Goal: Information Seeking & Learning: Understand process/instructions

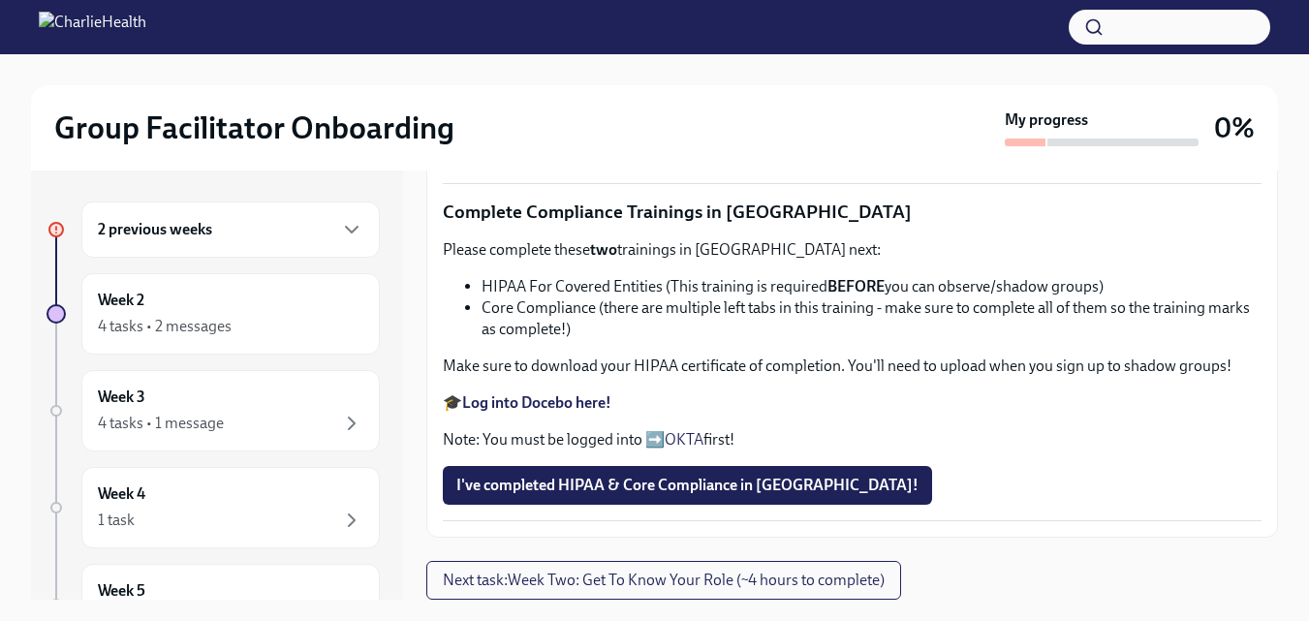
scroll to position [1163, 0]
click at [648, 158] on span "Upload Upload CPR Certificate" at bounding box center [568, 148] width 225 height 19
click at [0, 0] on input "Upload Upload CPR Certificate" at bounding box center [0, 0] width 0 height 0
click at [570, 296] on li "HIPAA For Covered Entities (This training is required BEFORE you can observe/sh…" at bounding box center [872, 286] width 780 height 21
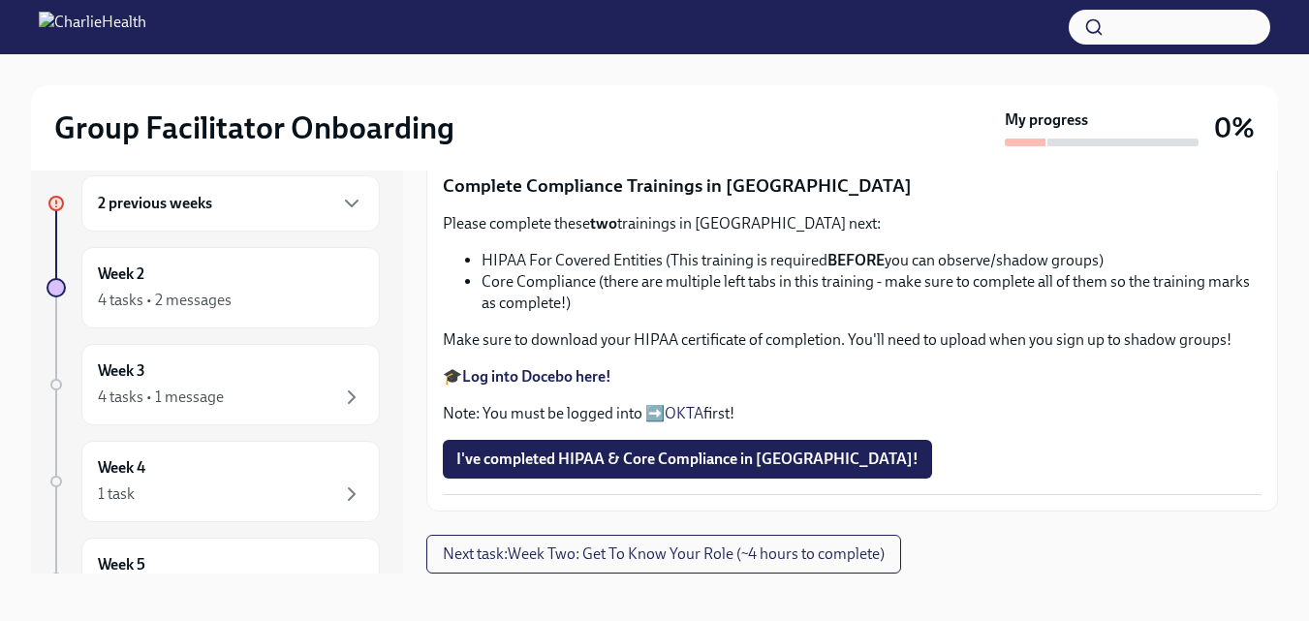
scroll to position [33, 0]
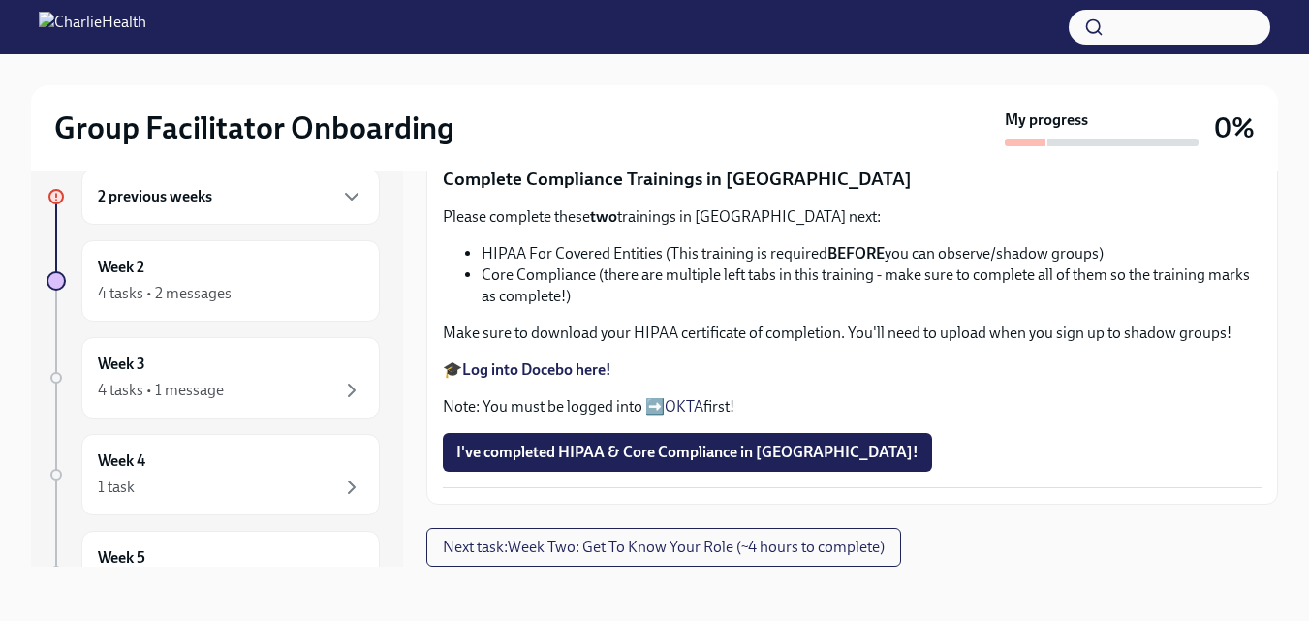
click at [656, 405] on p "Note: You must be logged into ➡️ OKTA first!" at bounding box center [852, 406] width 819 height 21
click at [591, 362] on strong "Log into Docebo here!" at bounding box center [536, 370] width 149 height 18
click at [674, 406] on link "OKTA" at bounding box center [684, 406] width 39 height 18
click at [976, 265] on li "HIPAA For Covered Entities (This training is required BEFORE you can observe/sh…" at bounding box center [872, 253] width 780 height 21
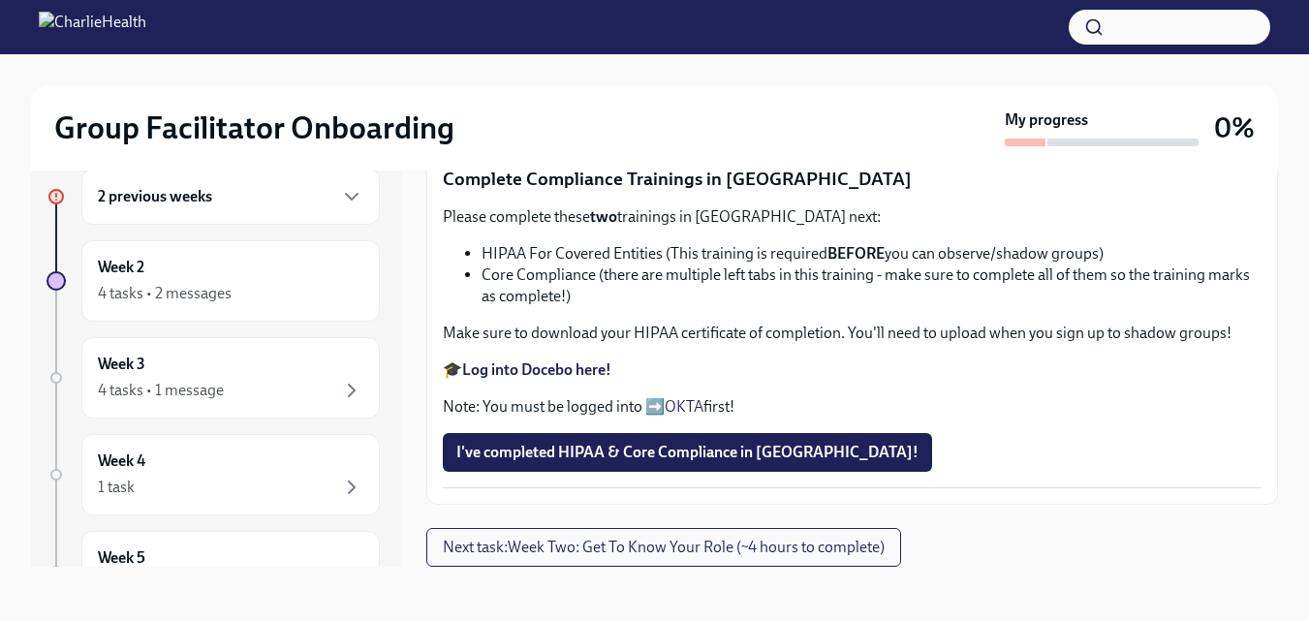
click at [482, 265] on li "HIPAA For Covered Entities (This training is required BEFORE you can observe/sh…" at bounding box center [872, 253] width 780 height 21
click at [513, 307] on li "Core Compliance (there are multiple left tabs in this training - make sure to c…" at bounding box center [872, 286] width 780 height 43
click at [505, 265] on li "HIPAA For Covered Entities (This training is required BEFORE you can observe/sh…" at bounding box center [872, 253] width 780 height 21
click at [512, 307] on li "Core Compliance (there are multiple left tabs in this training - make sure to c…" at bounding box center [872, 286] width 780 height 43
click at [515, 307] on li "Core Compliance (there are multiple left tabs in this training - make sure to c…" at bounding box center [872, 286] width 780 height 43
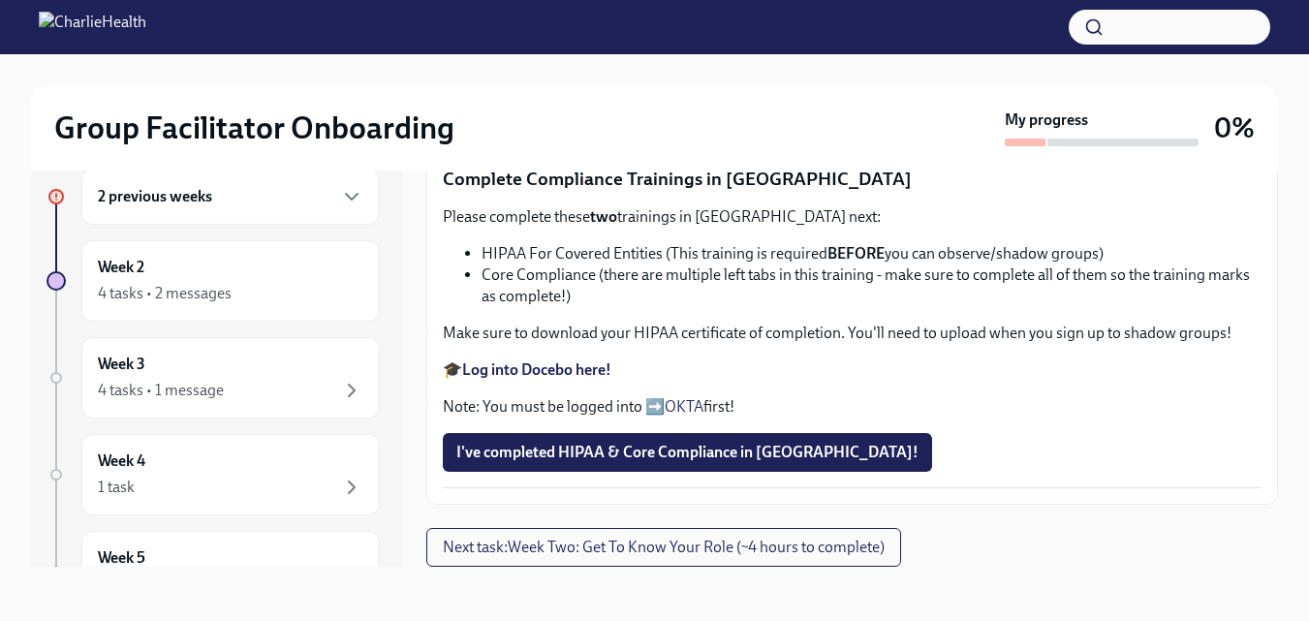
scroll to position [1366, 0]
click at [520, 543] on span "Next task : Week Two: Get To Know Your Role (~4 hours to complete)" at bounding box center [664, 547] width 442 height 19
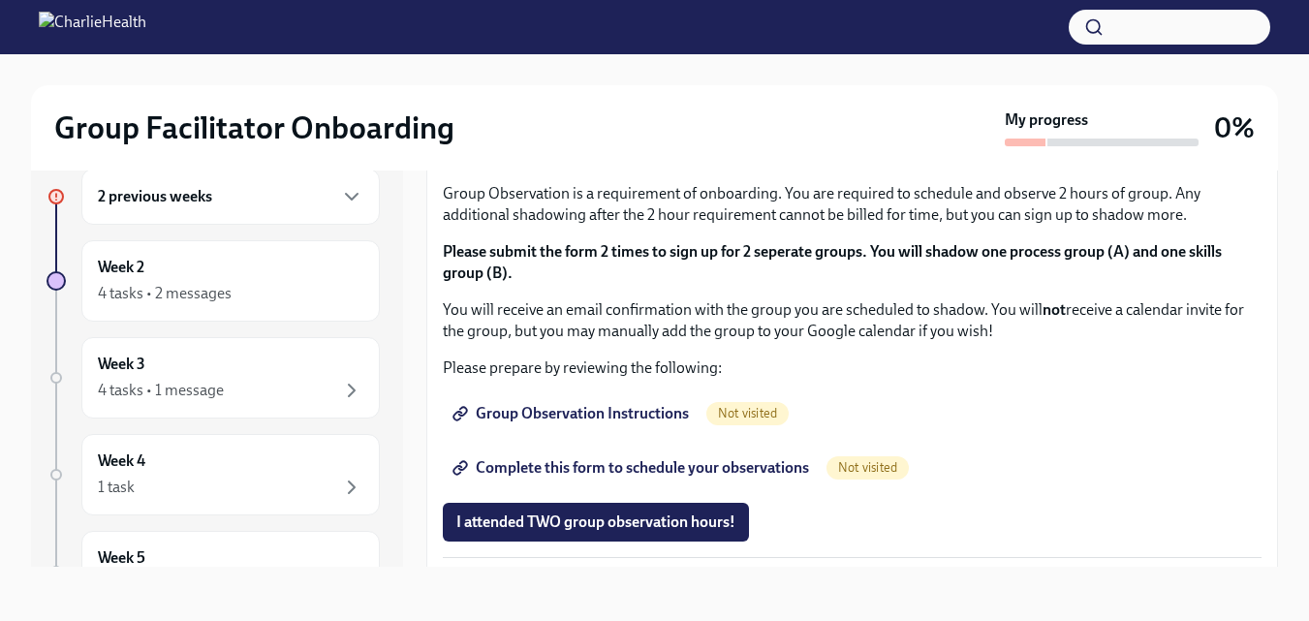
scroll to position [1066, 0]
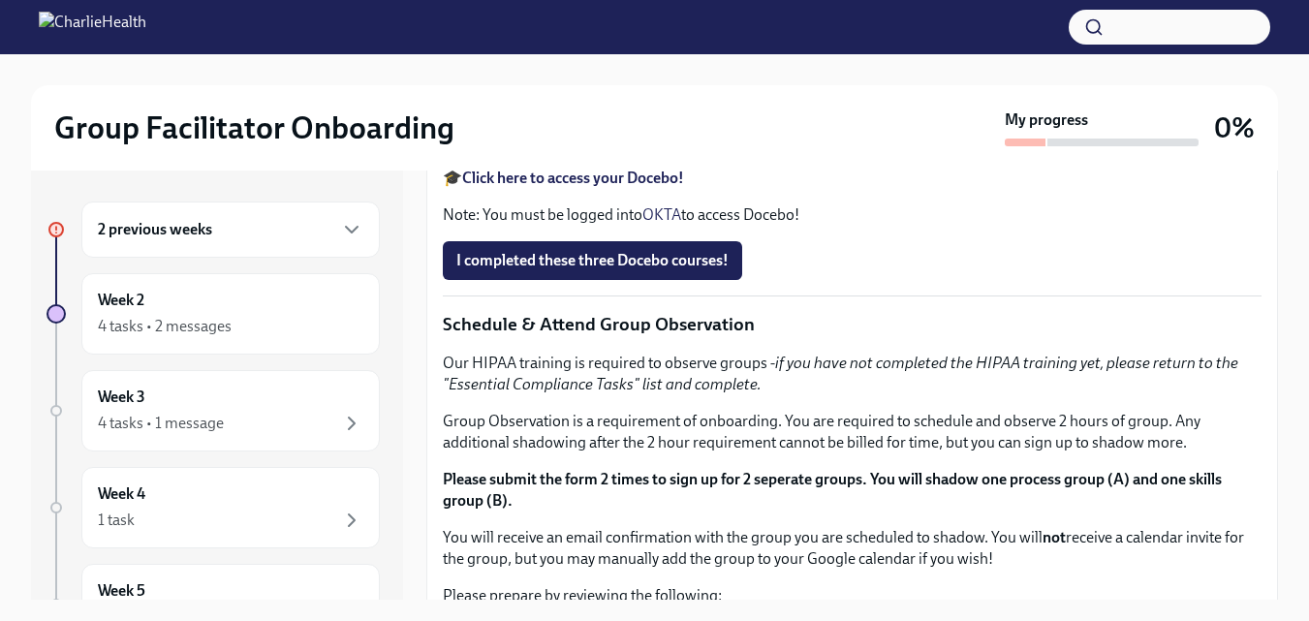
scroll to position [775, 0]
drag, startPoint x: 502, startPoint y: 388, endPoint x: 627, endPoint y: 391, distance: 125.1
drag, startPoint x: 699, startPoint y: 393, endPoint x: 659, endPoint y: 393, distance: 39.7
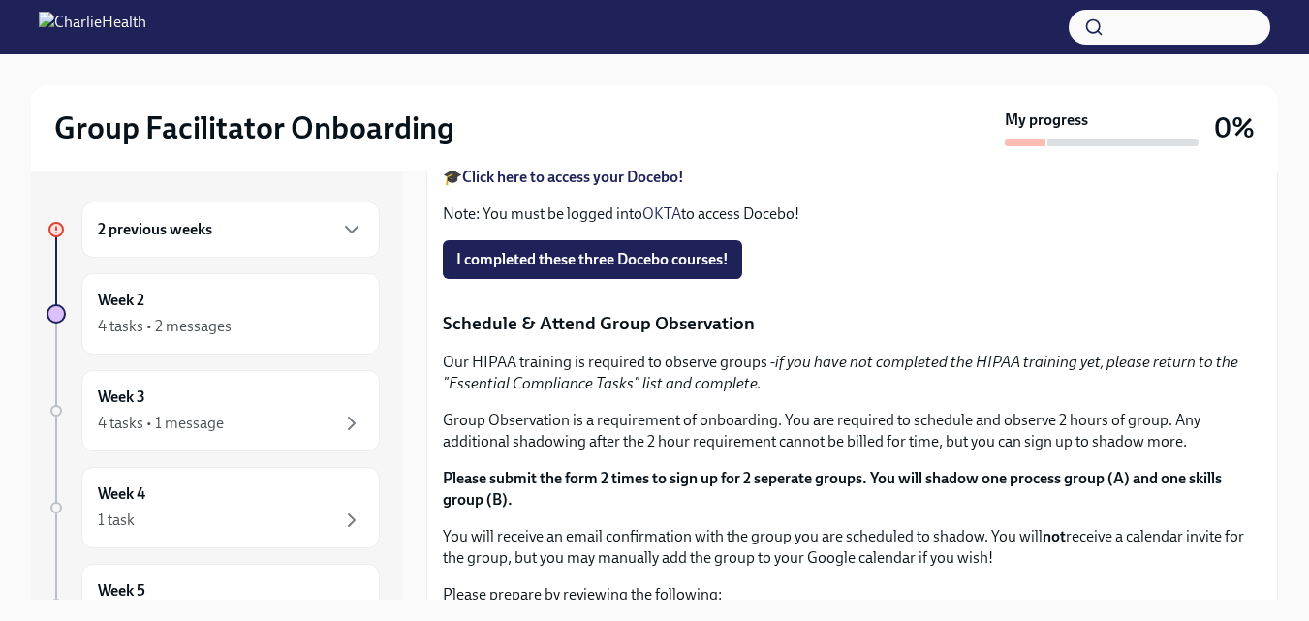
drag, startPoint x: 515, startPoint y: 387, endPoint x: 672, endPoint y: 390, distance: 157.0
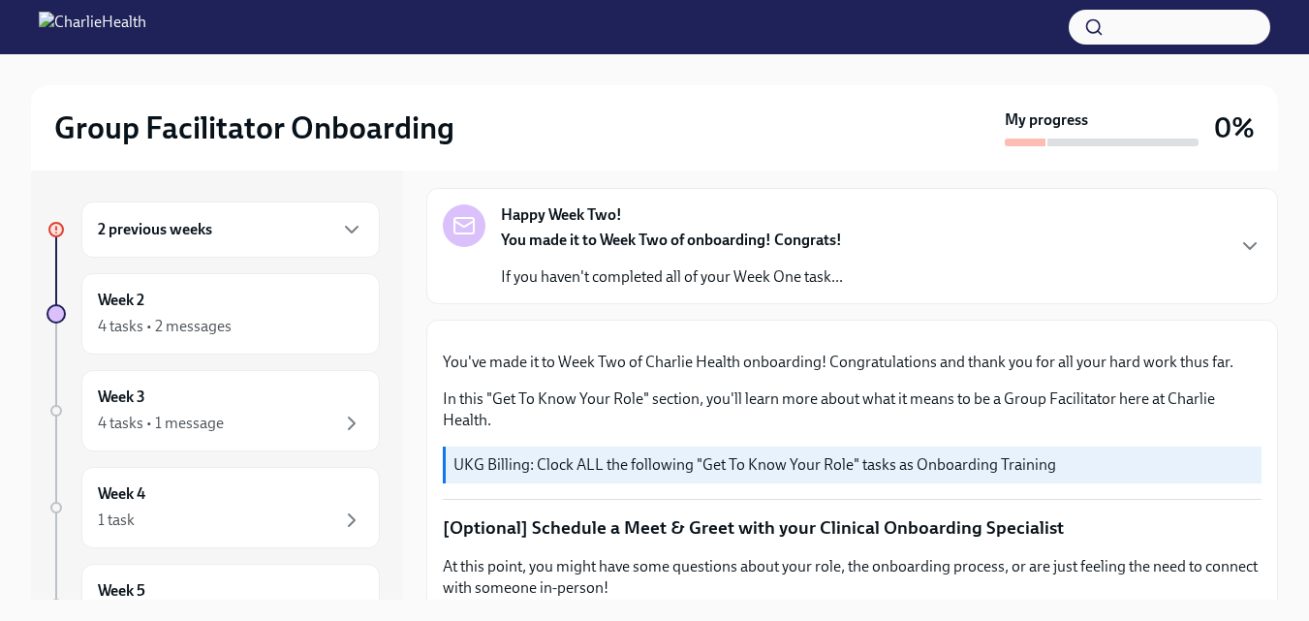
scroll to position [0, 0]
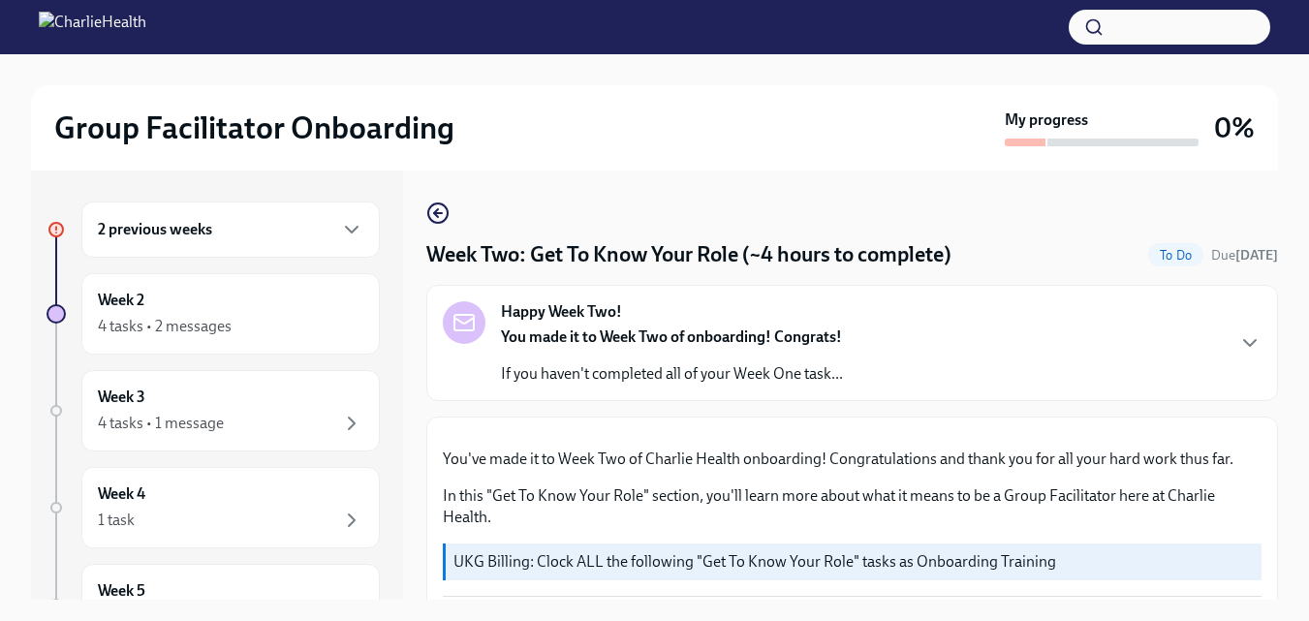
click at [284, 231] on div "2 previous weeks" at bounding box center [231, 229] width 266 height 23
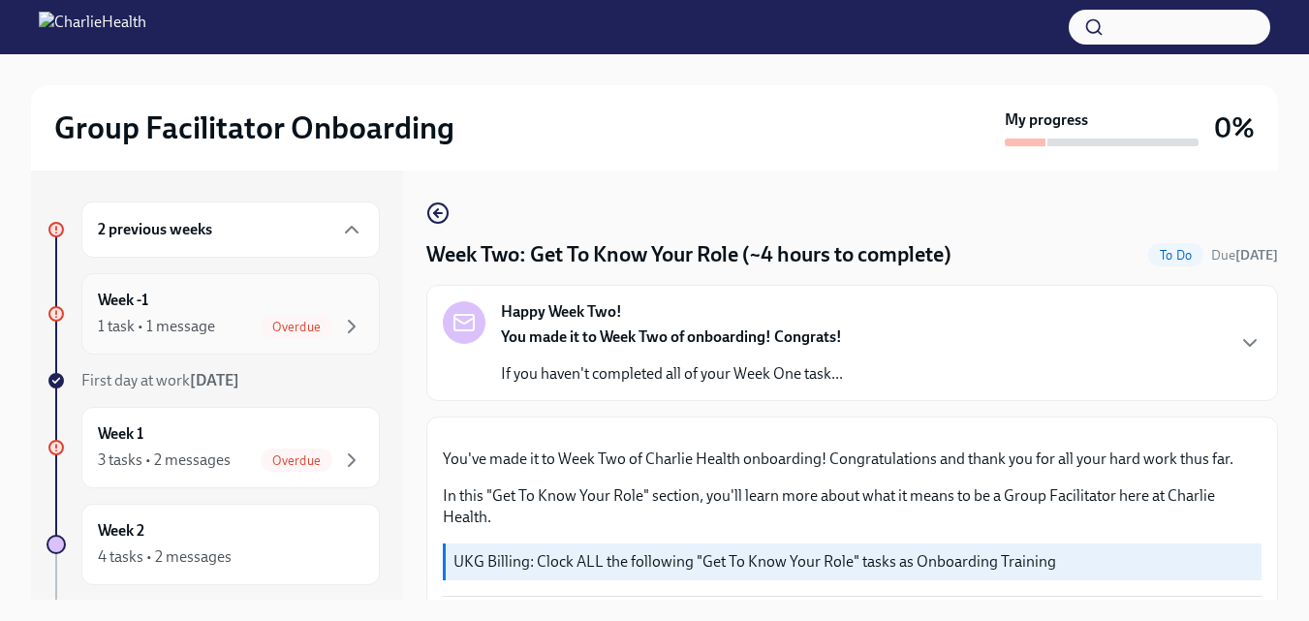
click at [267, 330] on span "Overdue" at bounding box center [297, 327] width 72 height 15
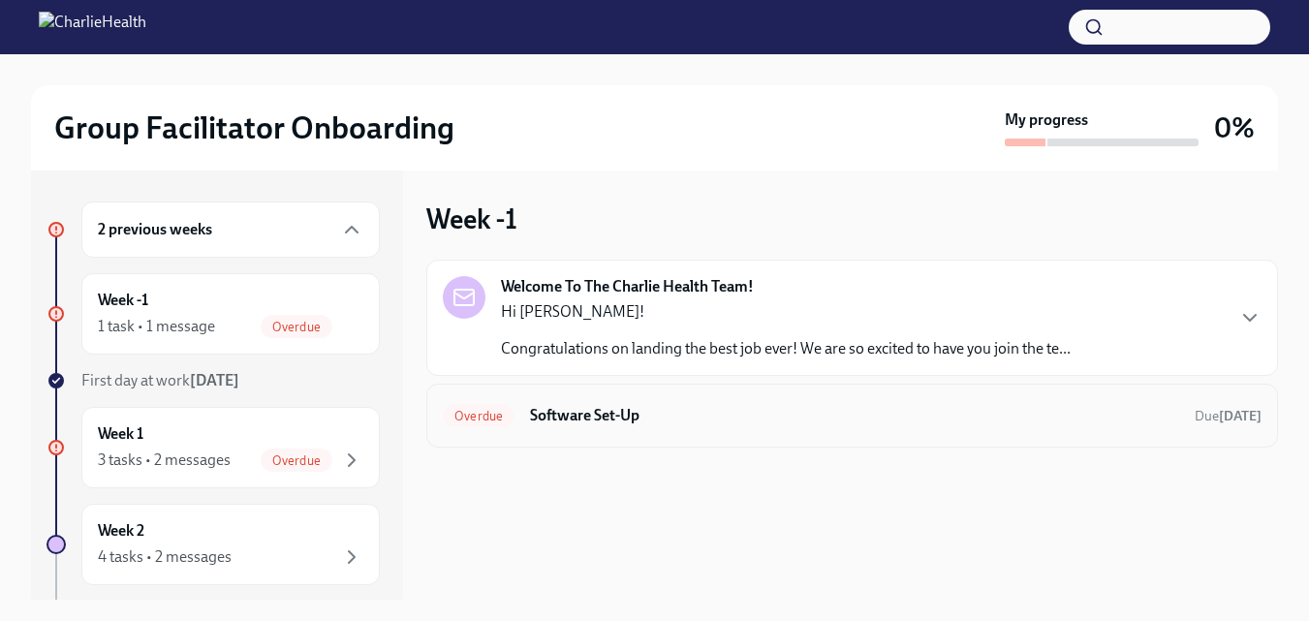
click at [555, 412] on h6 "Software Set-Up" at bounding box center [854, 415] width 649 height 21
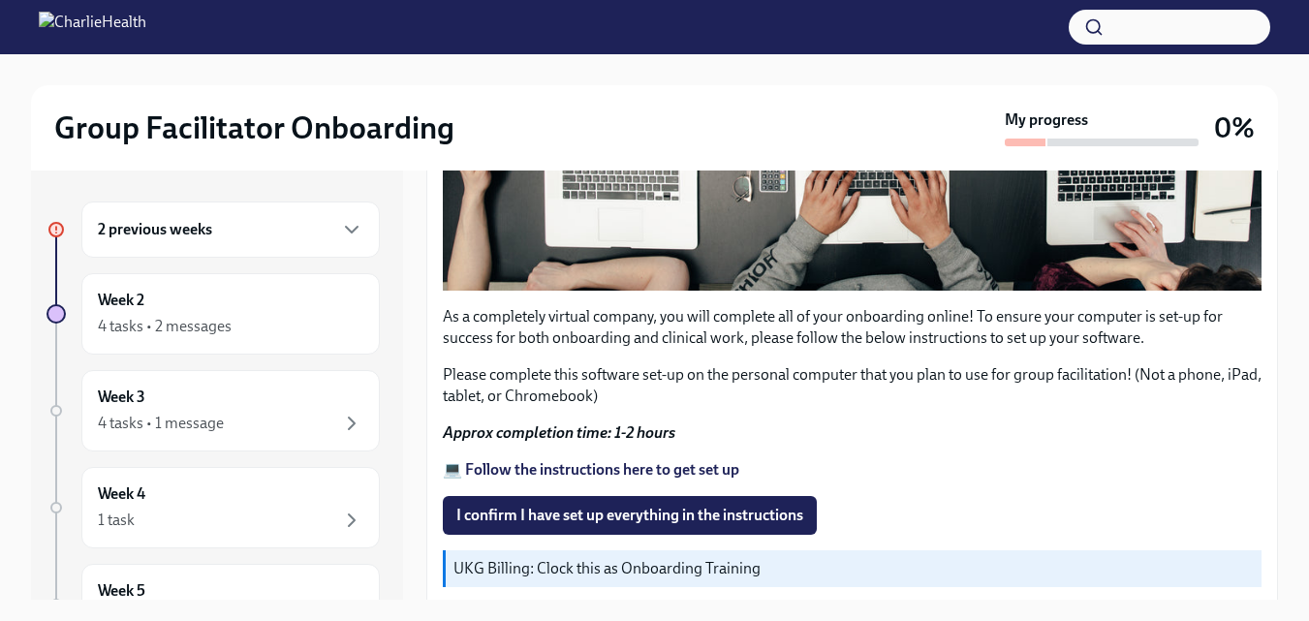
scroll to position [678, 0]
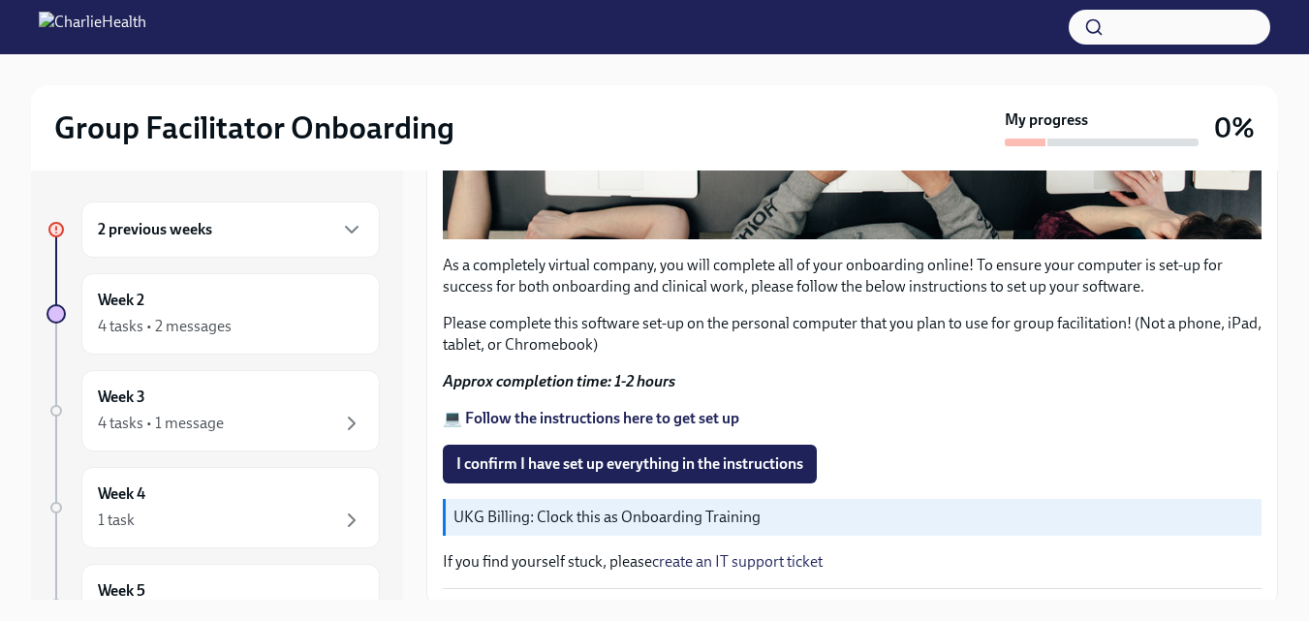
click at [519, 376] on strong "Approx completion time: 1-2 hours" at bounding box center [559, 381] width 233 height 18
click at [515, 372] on strong "Approx completion time: 1-2 hours" at bounding box center [559, 381] width 233 height 18
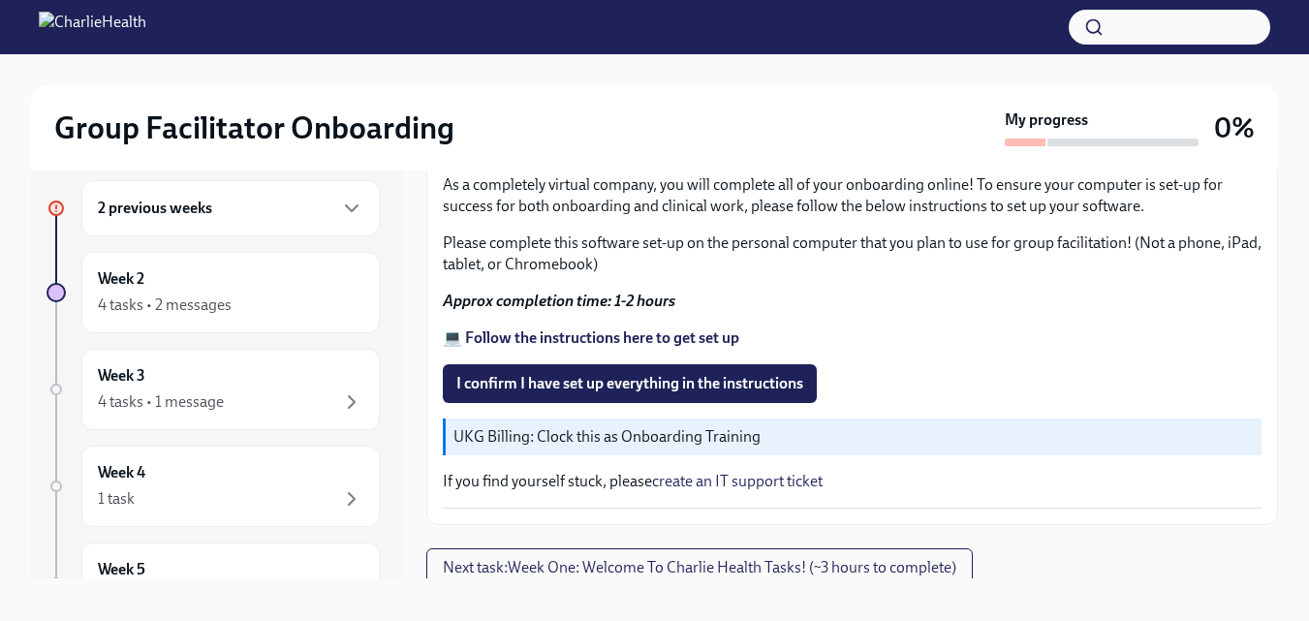
scroll to position [33, 0]
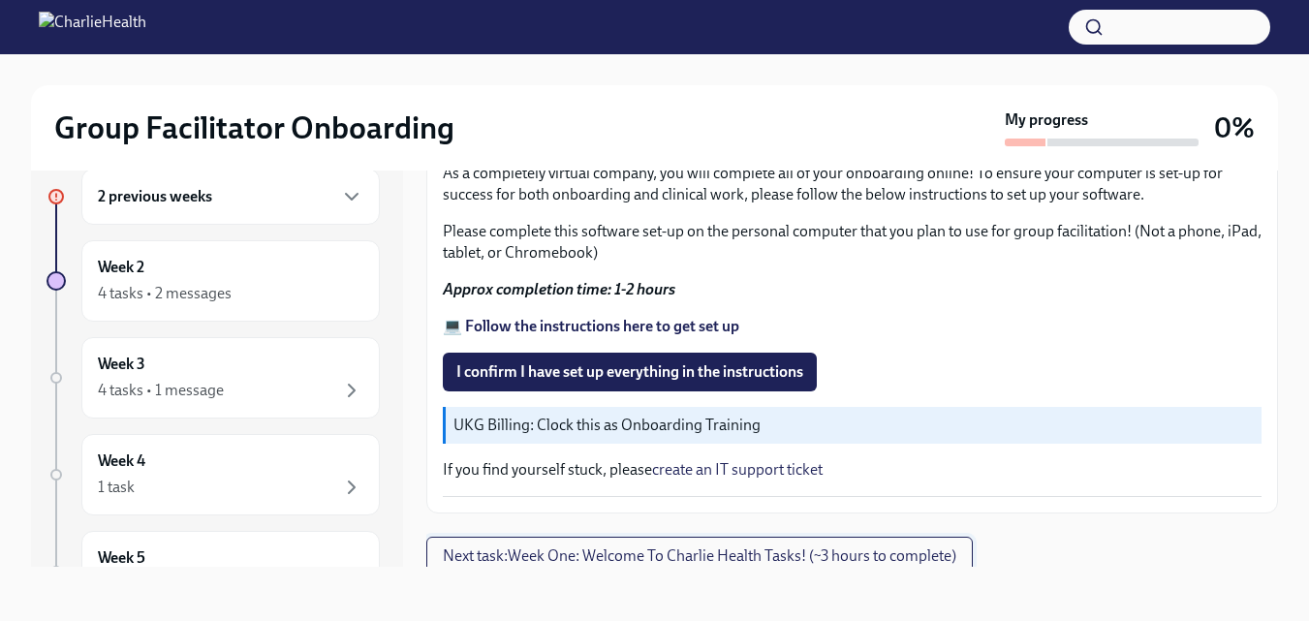
click at [474, 547] on span "Next task : Week One: Welcome To Charlie Health Tasks! (~3 hours to complete)" at bounding box center [700, 556] width 514 height 19
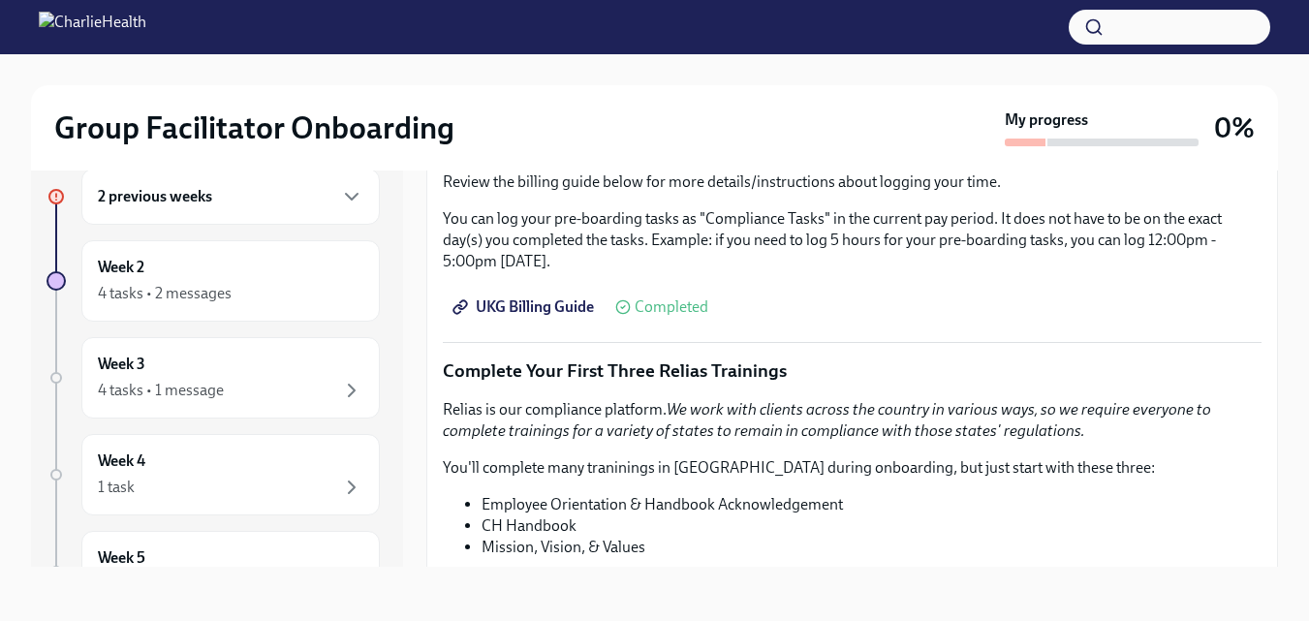
scroll to position [2229, 0]
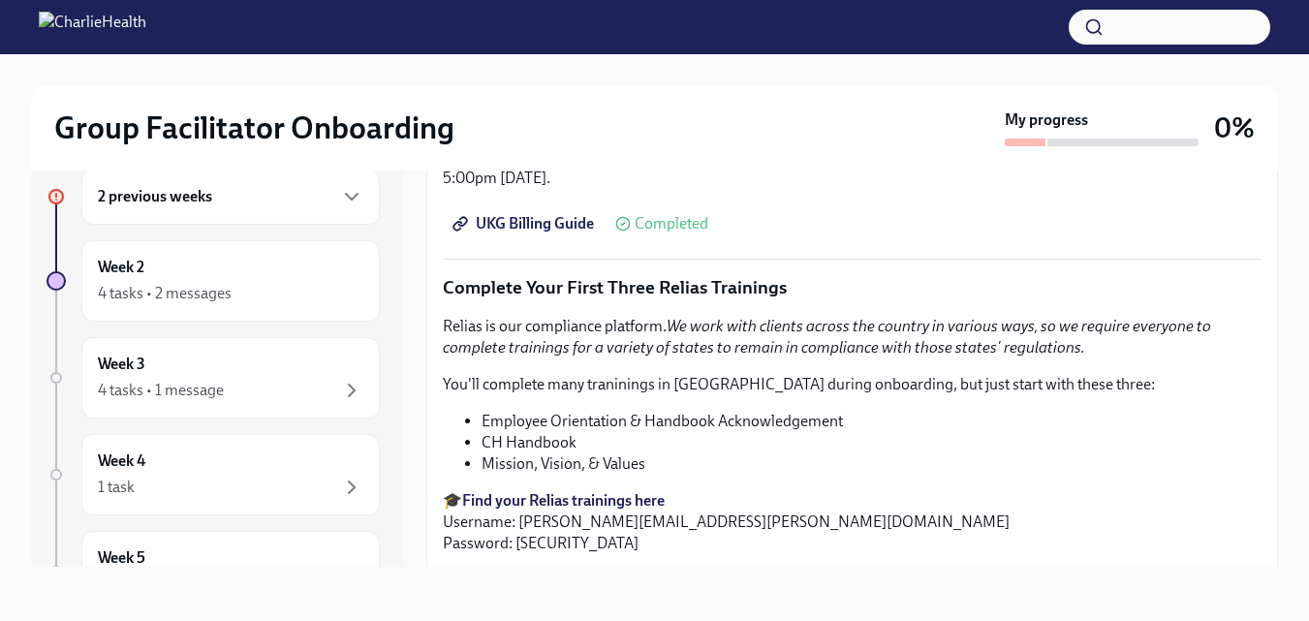
click at [535, 411] on li "Employee Orientation & Handbook Acknowledgement" at bounding box center [872, 421] width 780 height 21
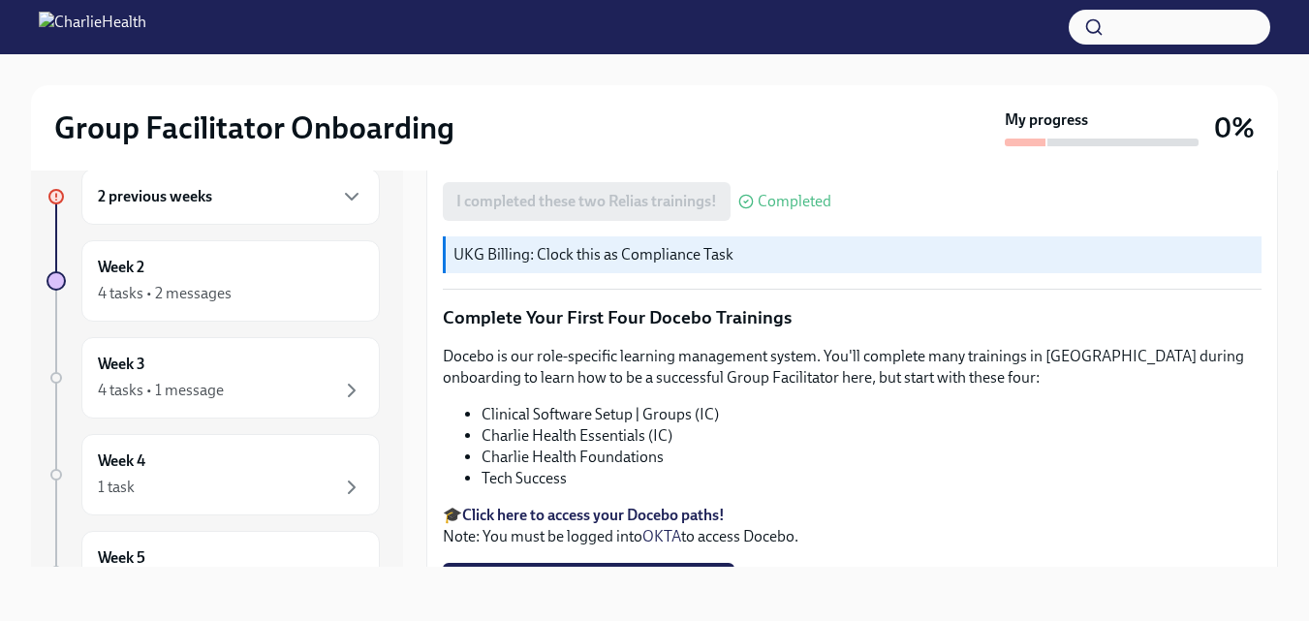
scroll to position [2714, 0]
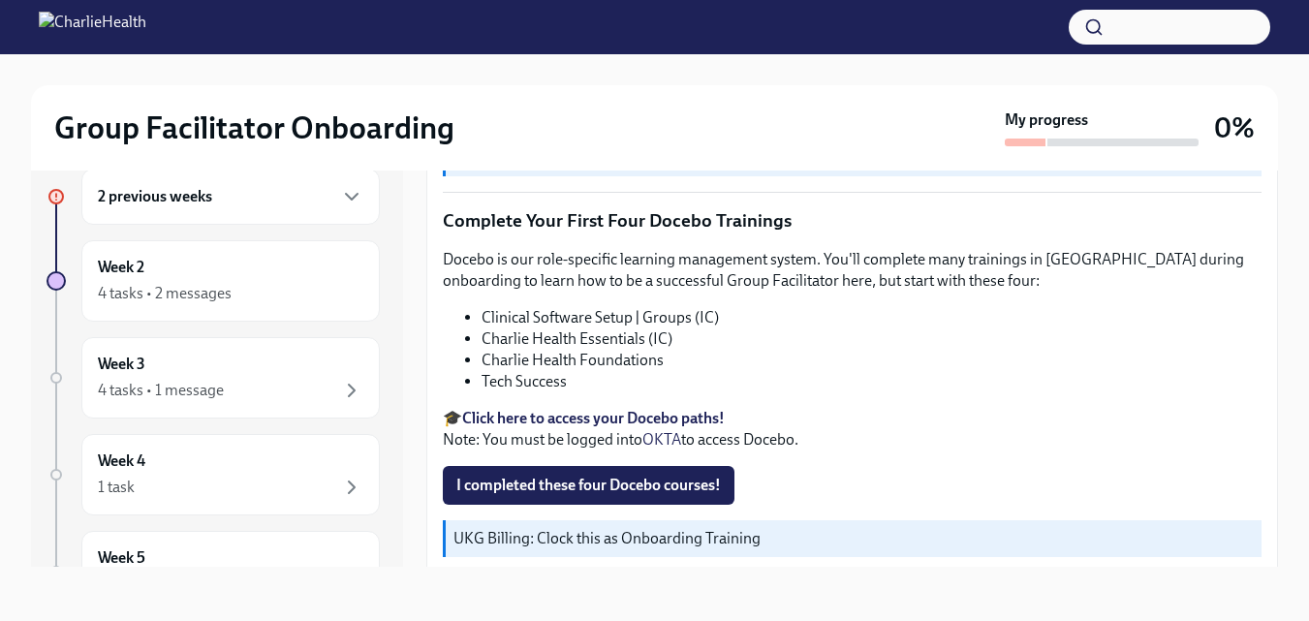
click at [553, 409] on strong "Click here to access your Docebo paths!" at bounding box center [593, 418] width 263 height 18
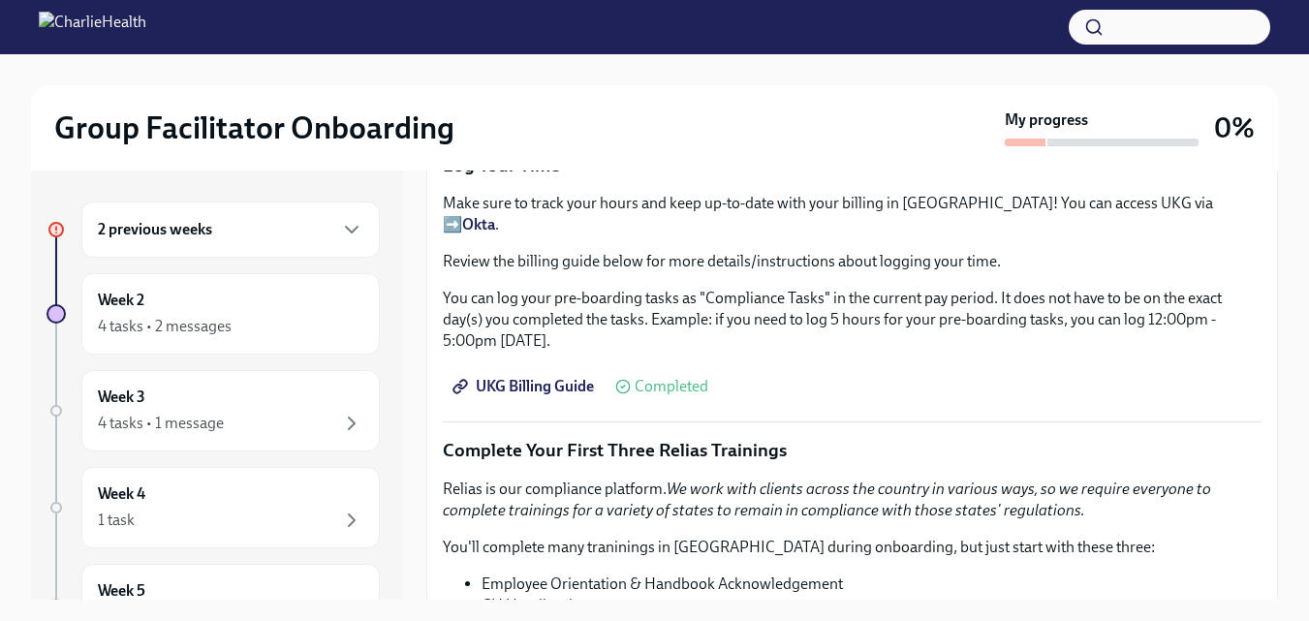
scroll to position [2132, 0]
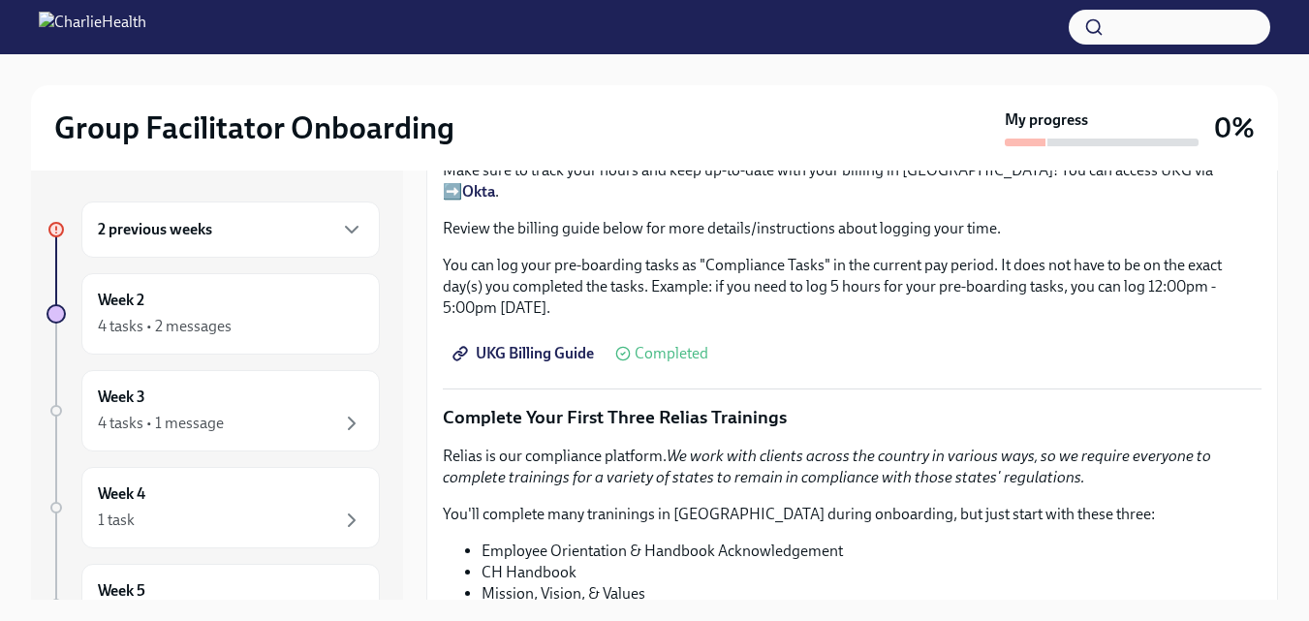
click at [544, 344] on span "UKG Billing Guide" at bounding box center [525, 353] width 138 height 19
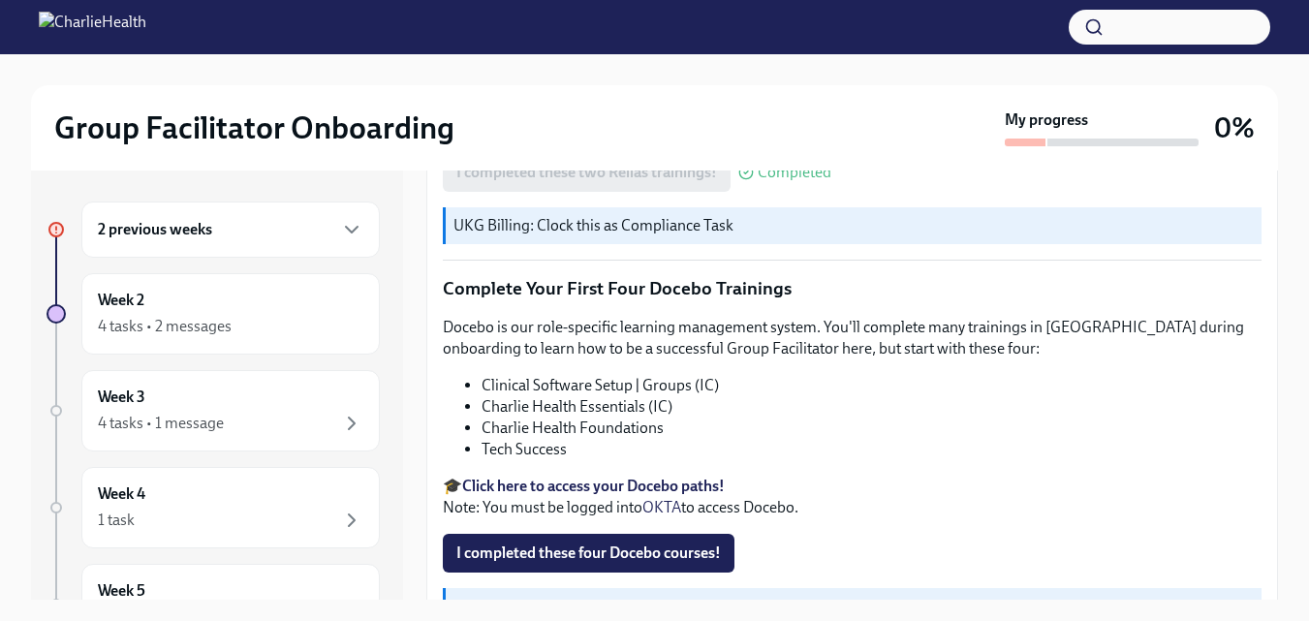
scroll to position [2714, 0]
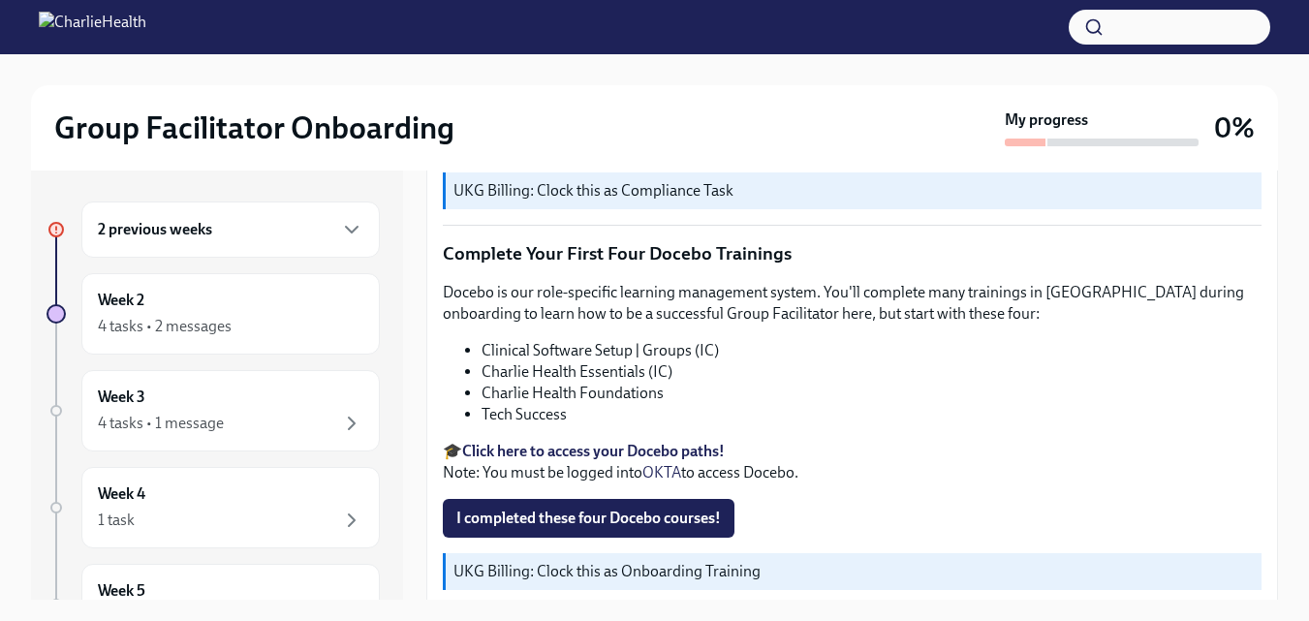
click at [647, 442] on strong "Click here to access your Docebo paths!" at bounding box center [593, 451] width 263 height 18
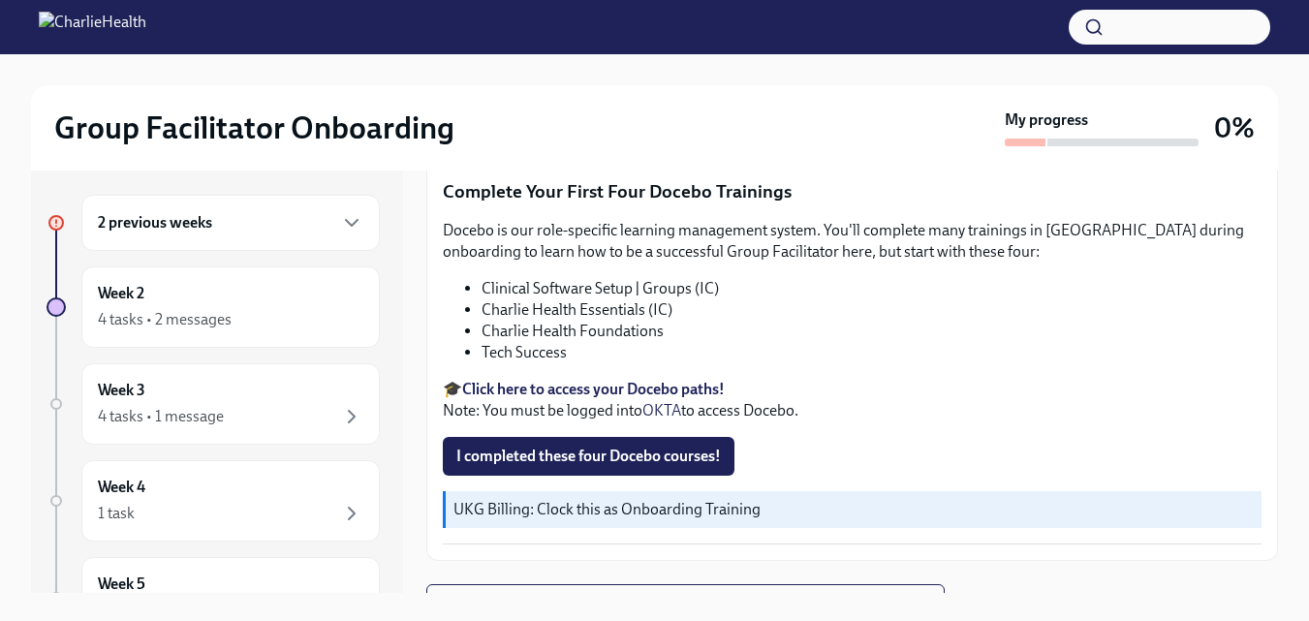
scroll to position [0, 0]
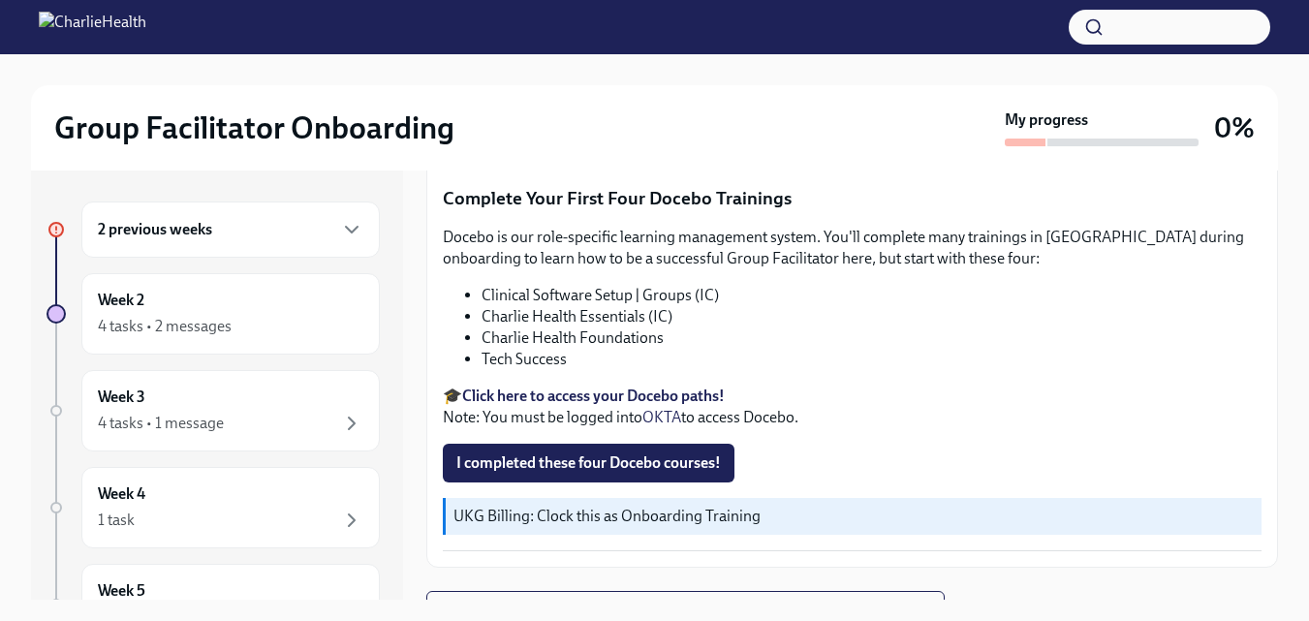
click at [505, 506] on p "UKG Billing: Clock this as Onboarding Training" at bounding box center [854, 516] width 801 height 21
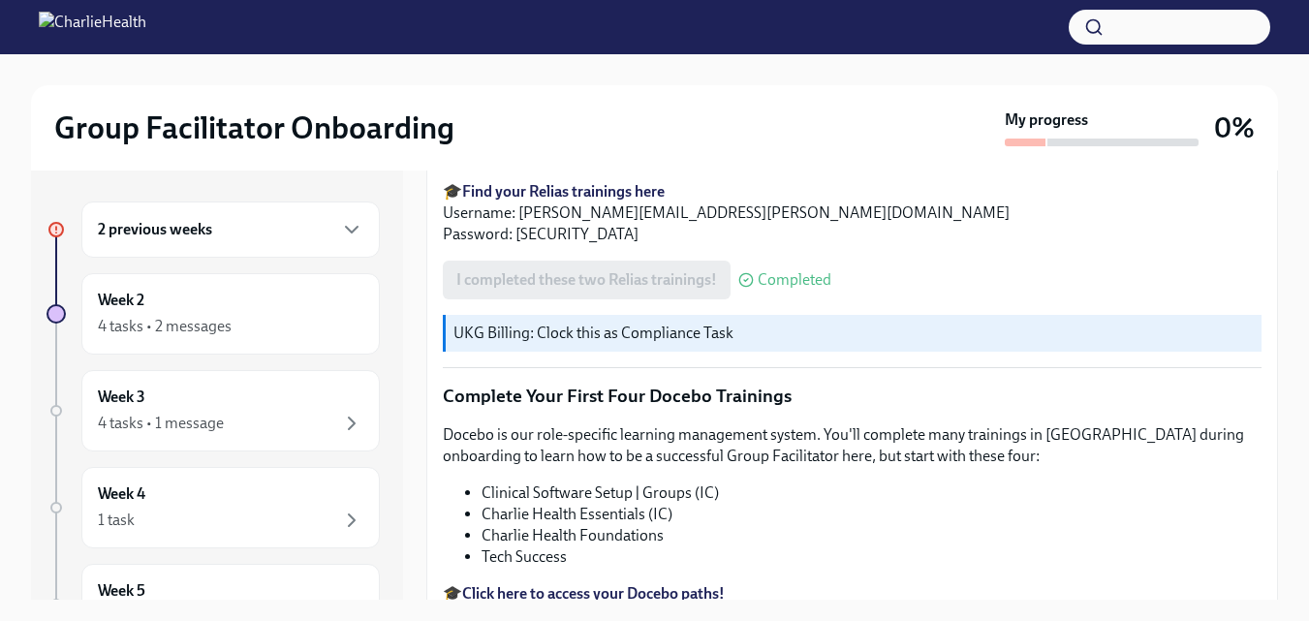
scroll to position [2575, 0]
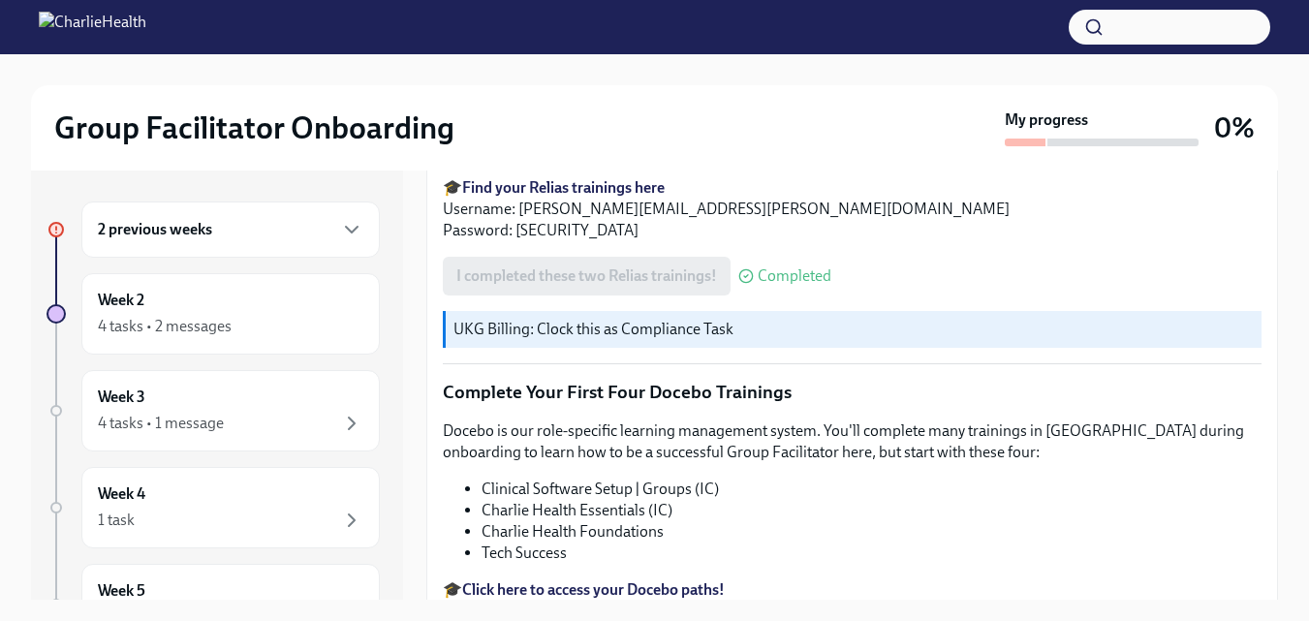
click at [648, 319] on p "UKG Billing: Clock this as Compliance Task" at bounding box center [854, 329] width 801 height 21
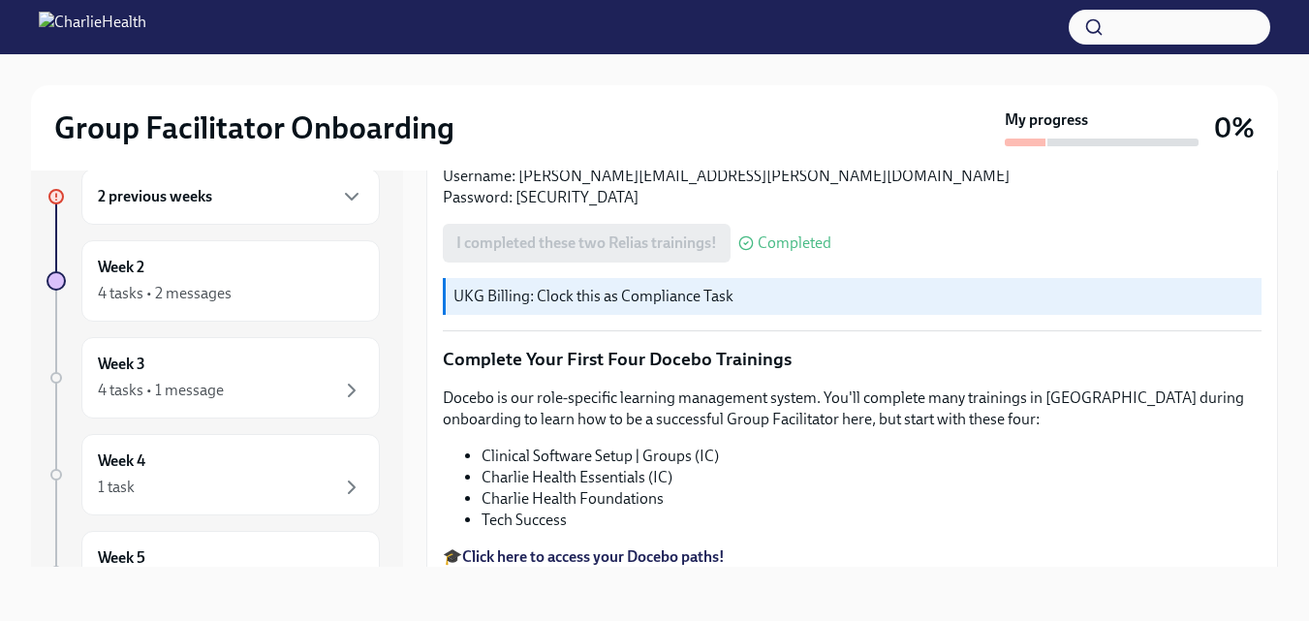
click at [564, 467] on li "Charlie Health Essentials (IC)" at bounding box center [872, 477] width 780 height 21
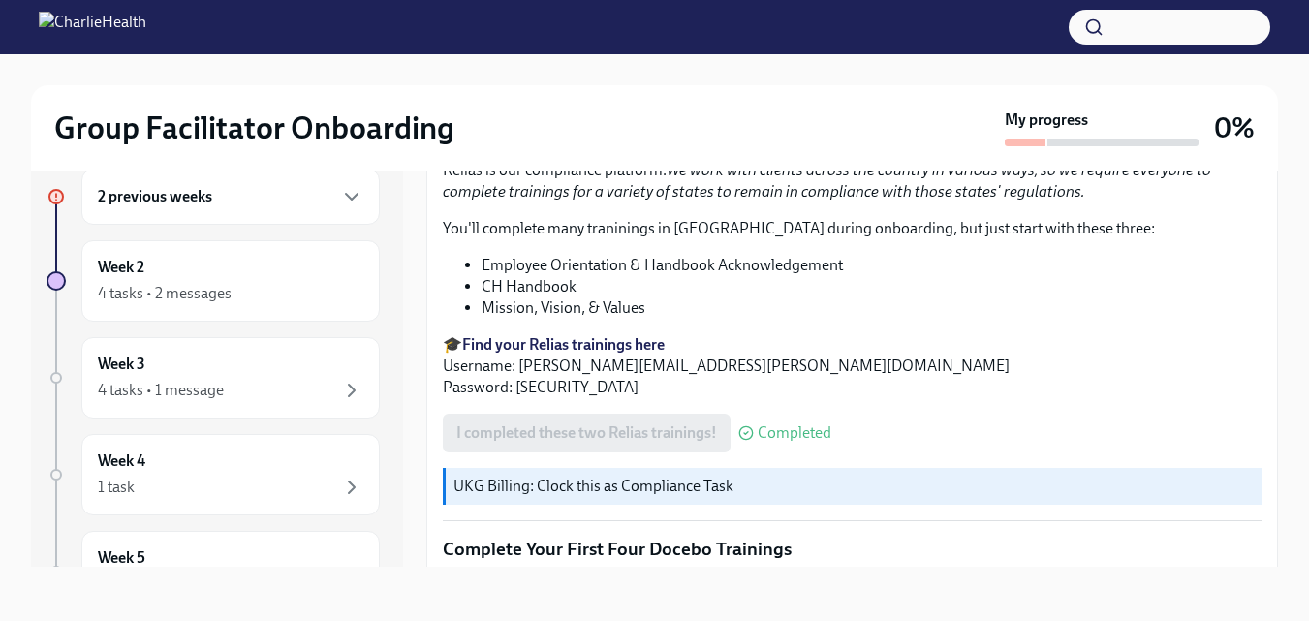
scroll to position [2381, 0]
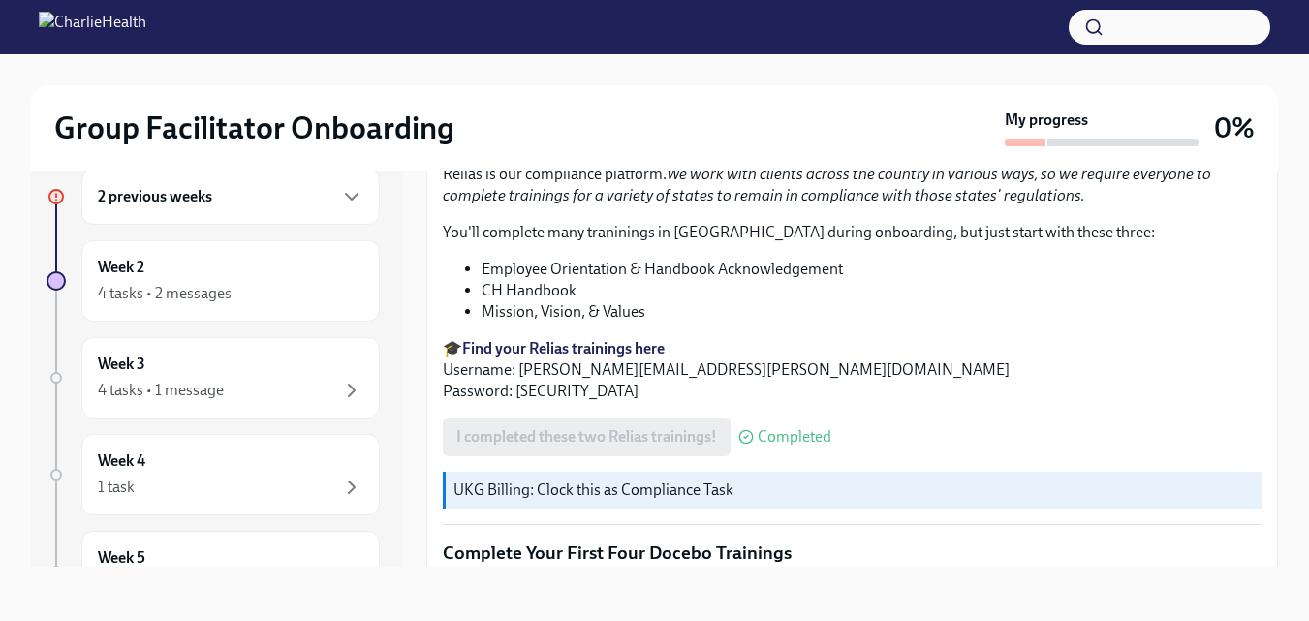
click at [552, 480] on p "UKG Billing: Clock this as Compliance Task" at bounding box center [854, 490] width 801 height 21
click at [525, 480] on p "UKG Billing: Clock this as Compliance Task" at bounding box center [854, 490] width 801 height 21
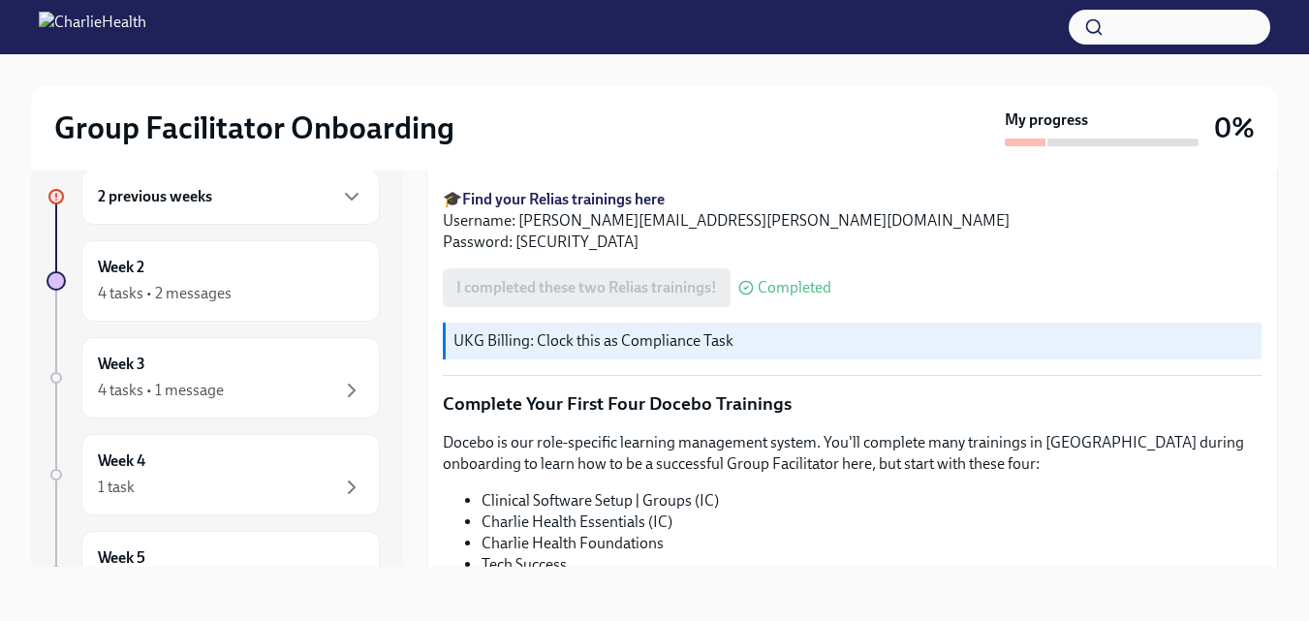
scroll to position [2478, 0]
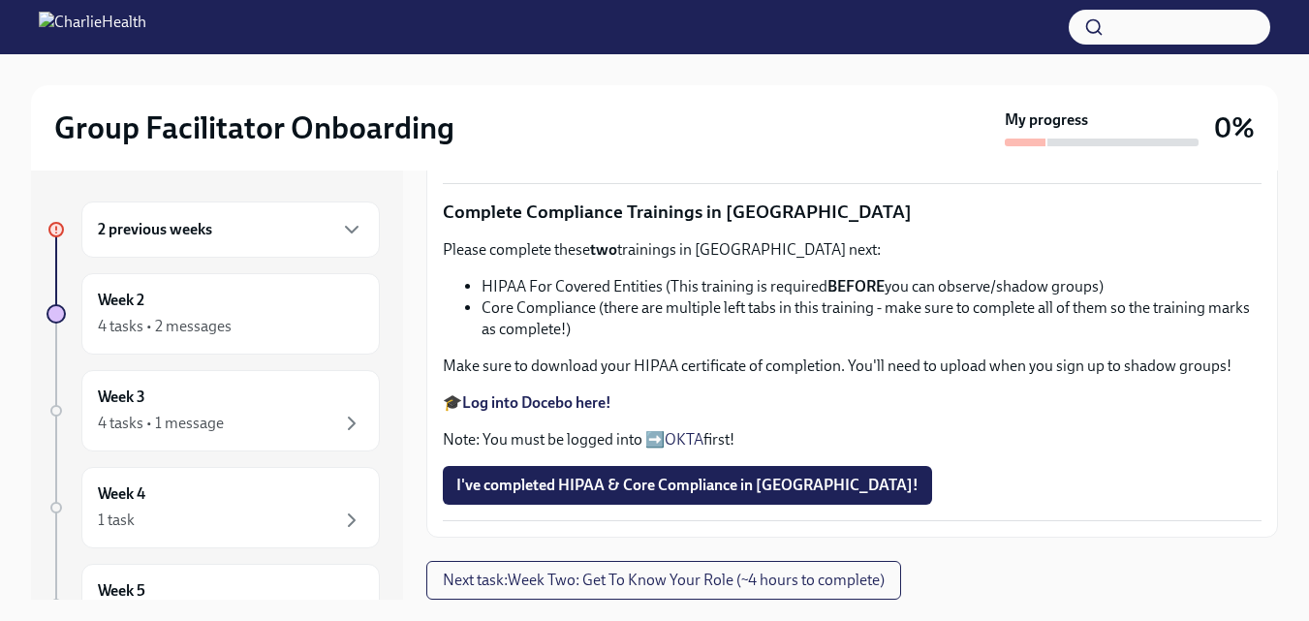
scroll to position [1357, 0]
click at [583, 289] on li "HIPAA For Covered Entities (This training is required BEFORE you can observe/sh…" at bounding box center [872, 286] width 780 height 21
drag, startPoint x: 681, startPoint y: 362, endPoint x: 669, endPoint y: 362, distance: 12.6
click at [680, 362] on p "Make sure to download your HIPAA certificate of completion. You'll need to uplo…" at bounding box center [852, 366] width 819 height 21
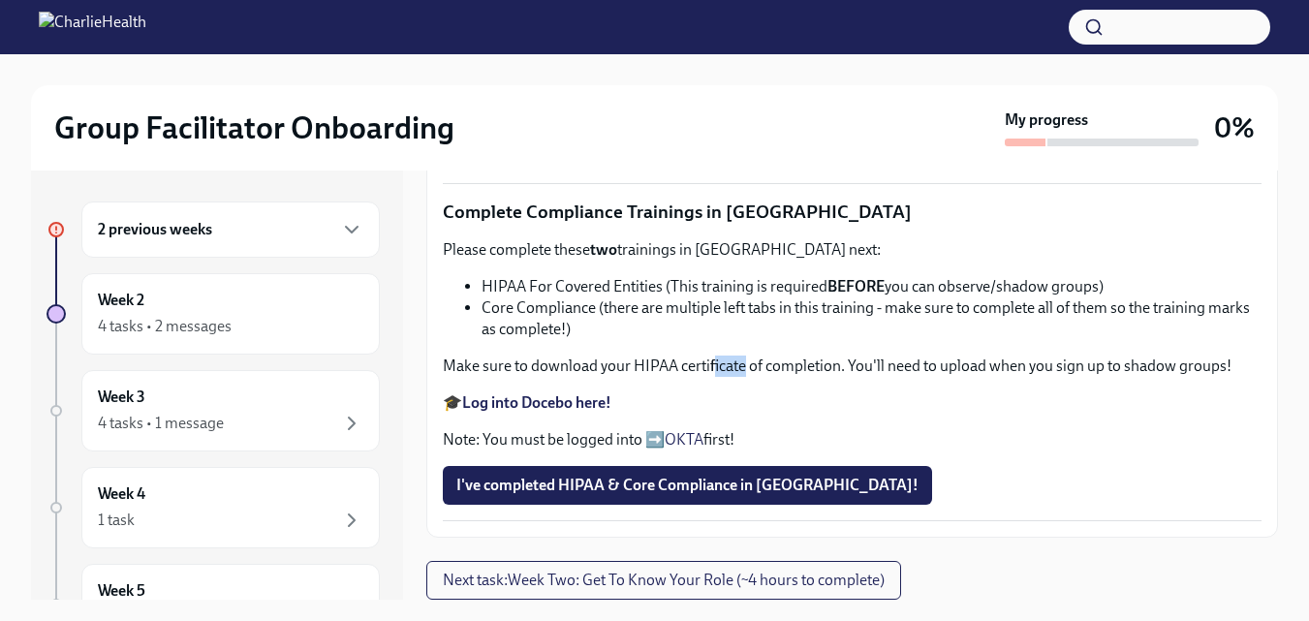
drag, startPoint x: 733, startPoint y: 364, endPoint x: 745, endPoint y: 366, distance: 12.7
click at [745, 366] on p "Make sure to download your HIPAA certificate of completion. You'll need to uplo…" at bounding box center [852, 366] width 819 height 21
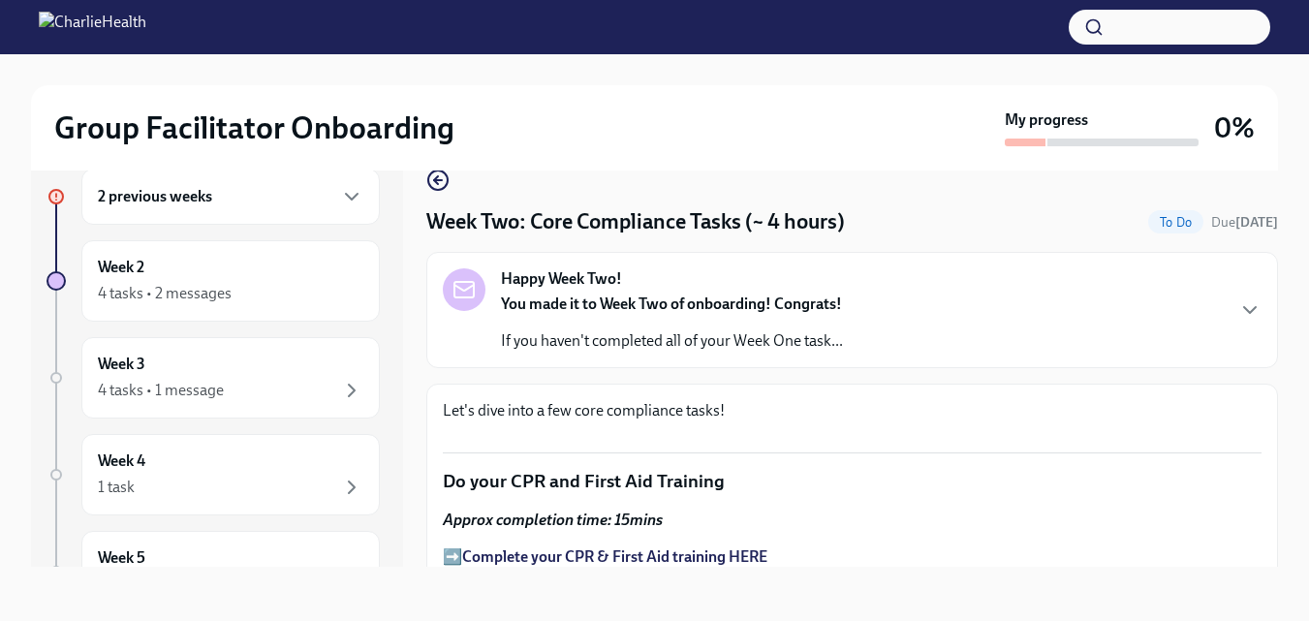
scroll to position [0, 0]
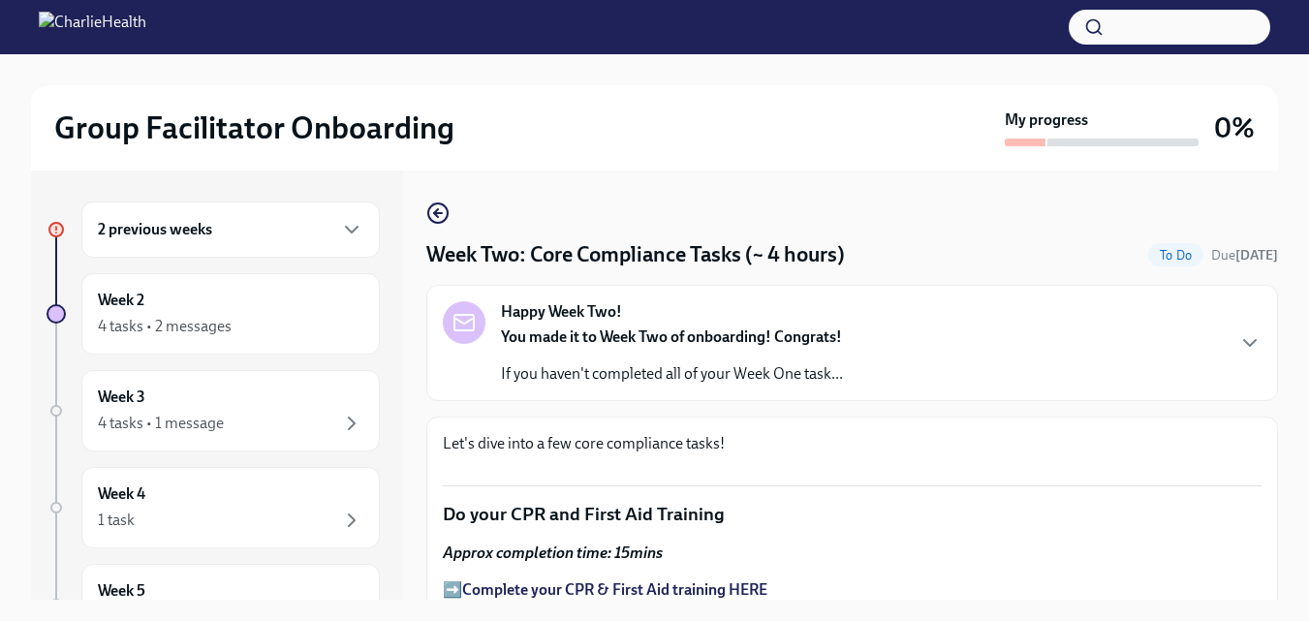
click at [215, 217] on div "2 previous weeks" at bounding box center [230, 230] width 299 height 56
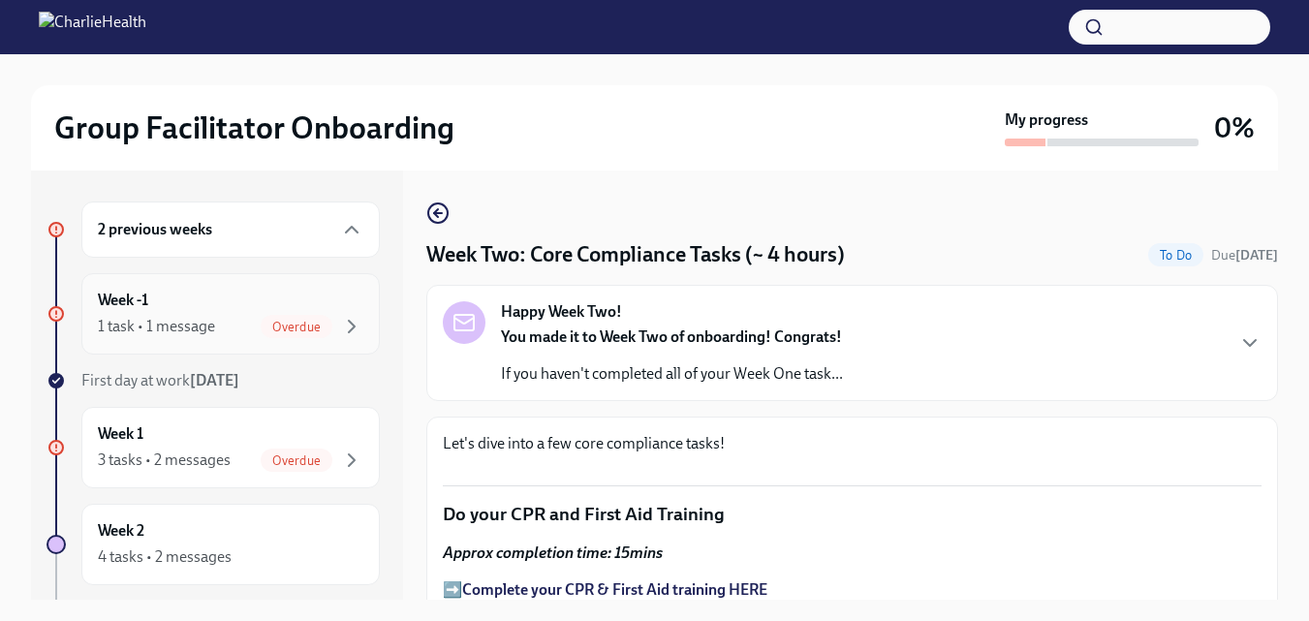
click at [261, 329] on span "Overdue" at bounding box center [297, 327] width 72 height 15
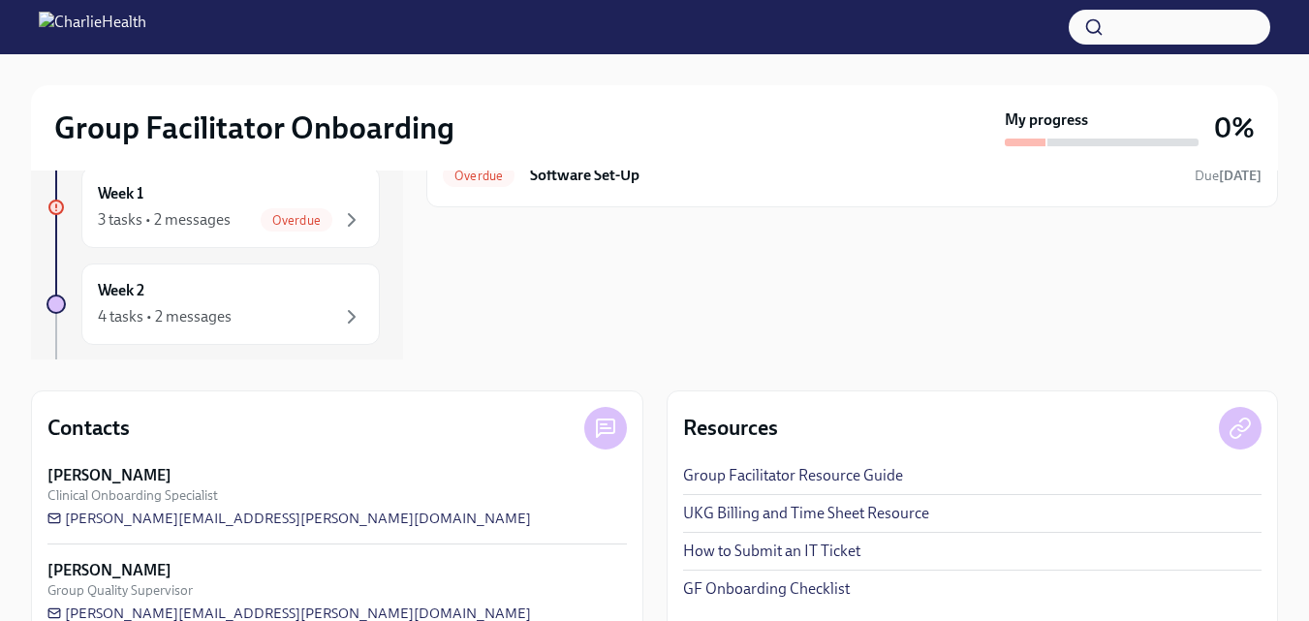
scroll to position [282, 0]
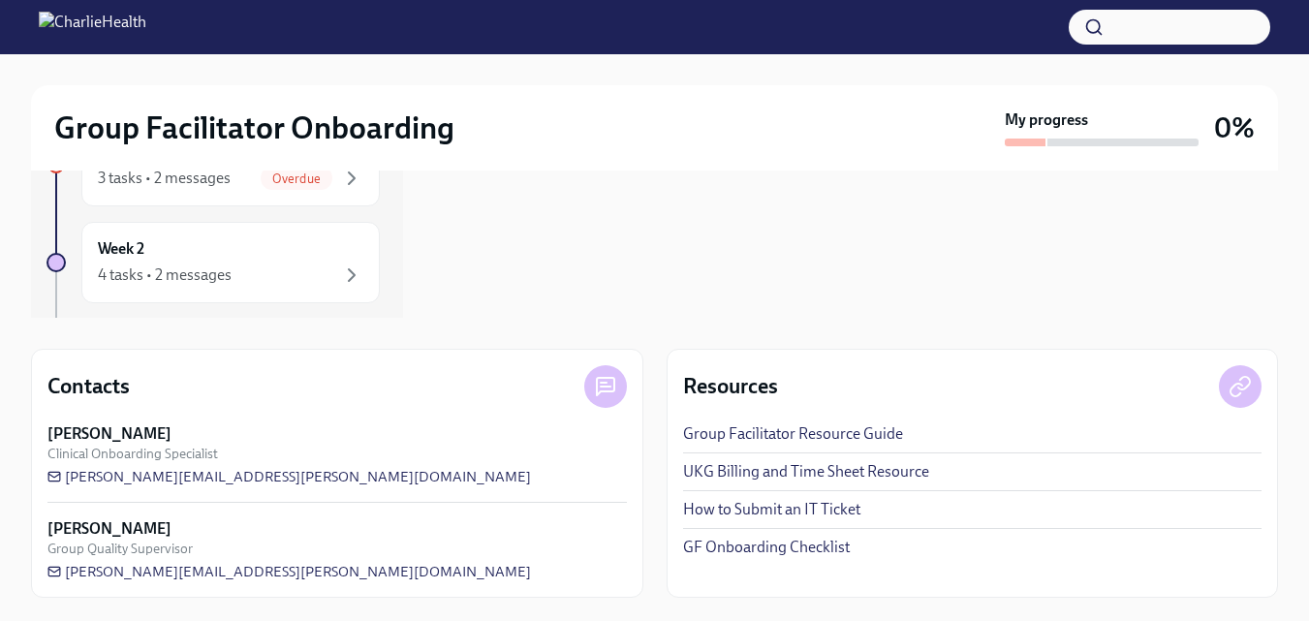
click at [761, 426] on link "Group Facilitator Resource Guide" at bounding box center [793, 434] width 220 height 21
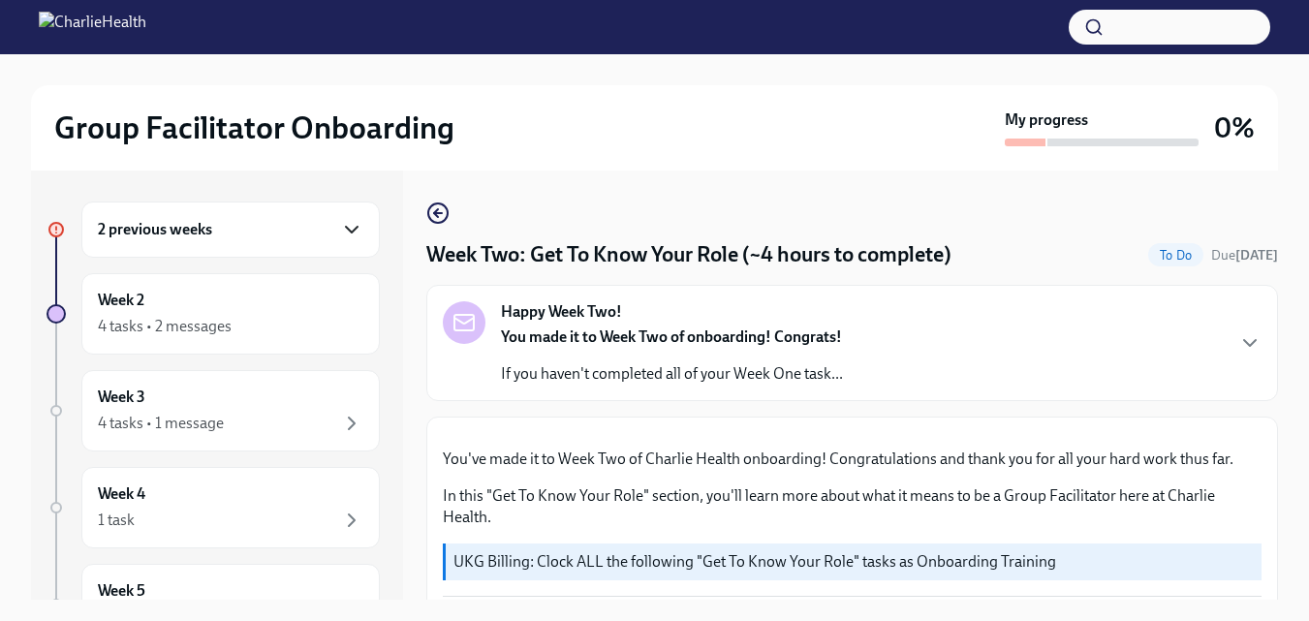
click at [340, 229] on icon "button" at bounding box center [351, 229] width 23 height 23
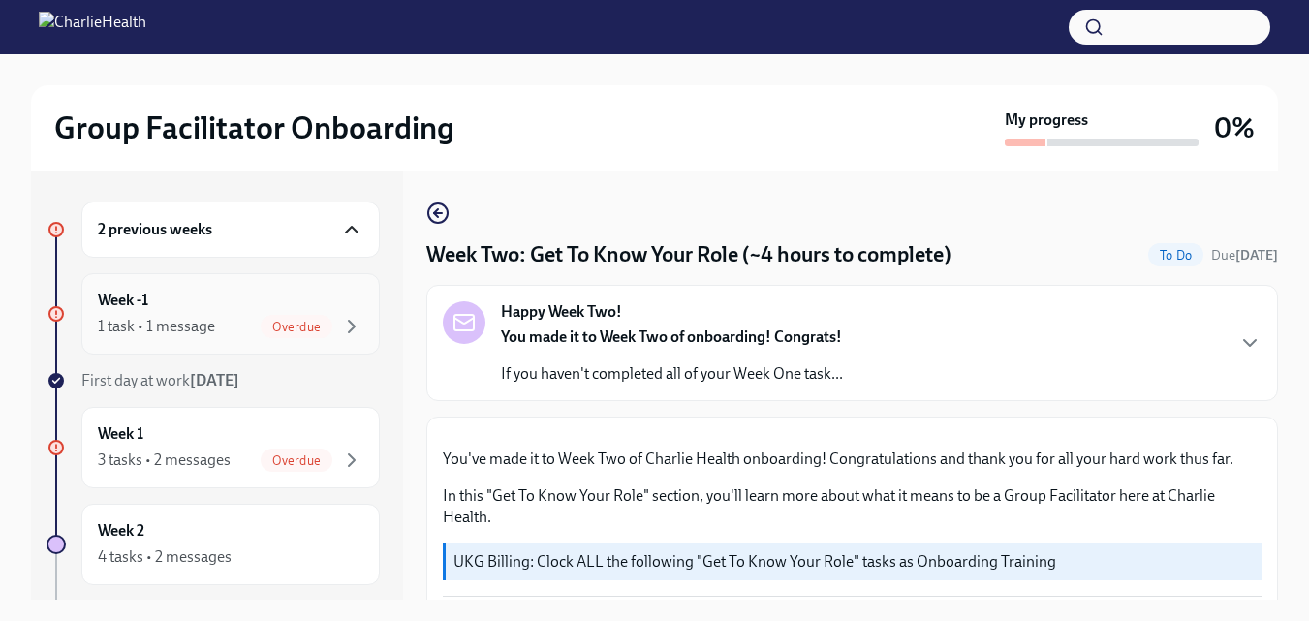
click at [204, 313] on div "Week -1 1 task • 1 message Overdue" at bounding box center [231, 314] width 266 height 48
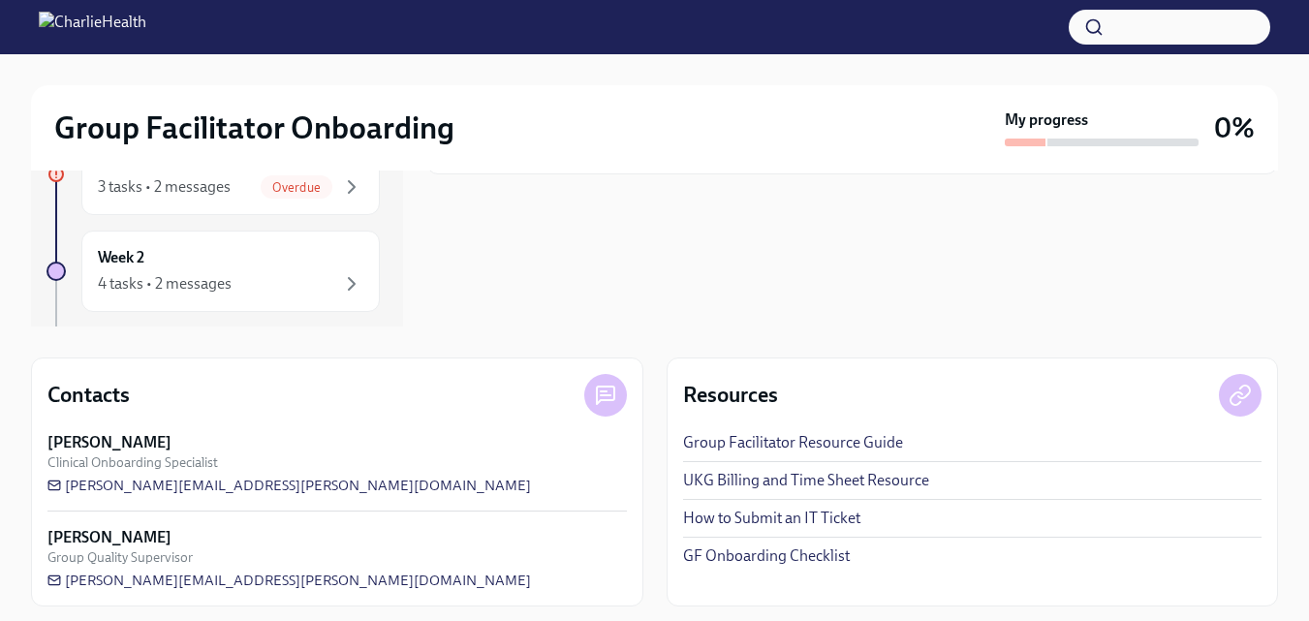
scroll to position [282, 0]
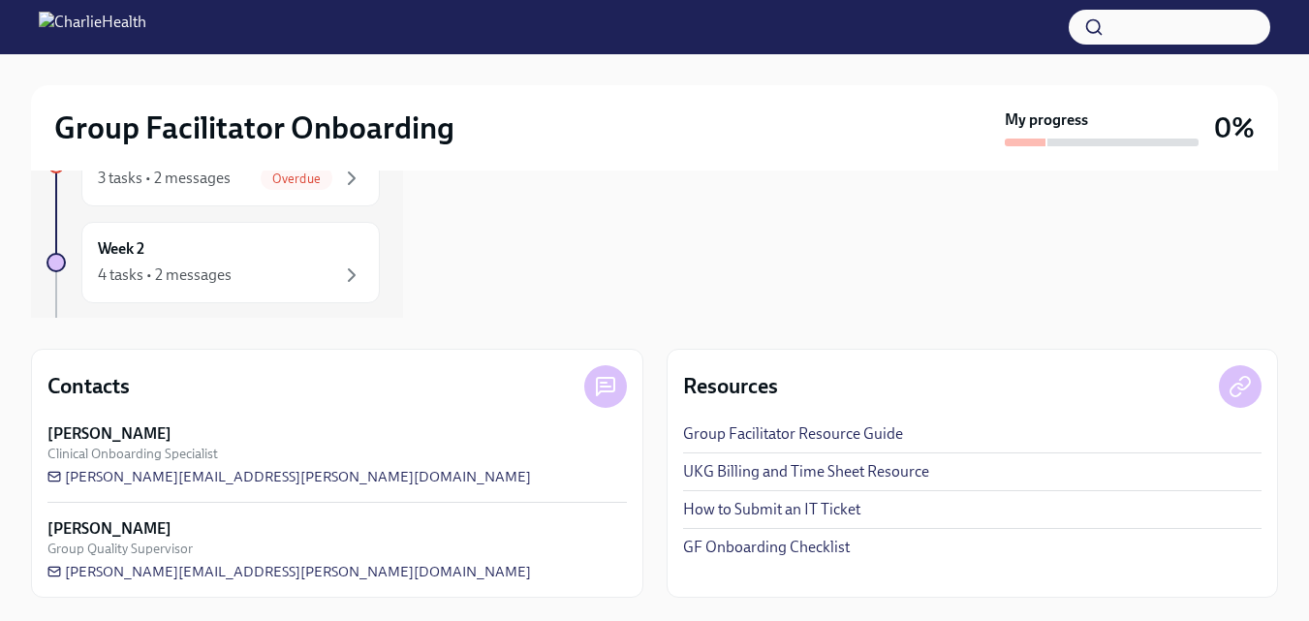
click at [758, 545] on link "GF Onboarding Checklist" at bounding box center [766, 547] width 167 height 21
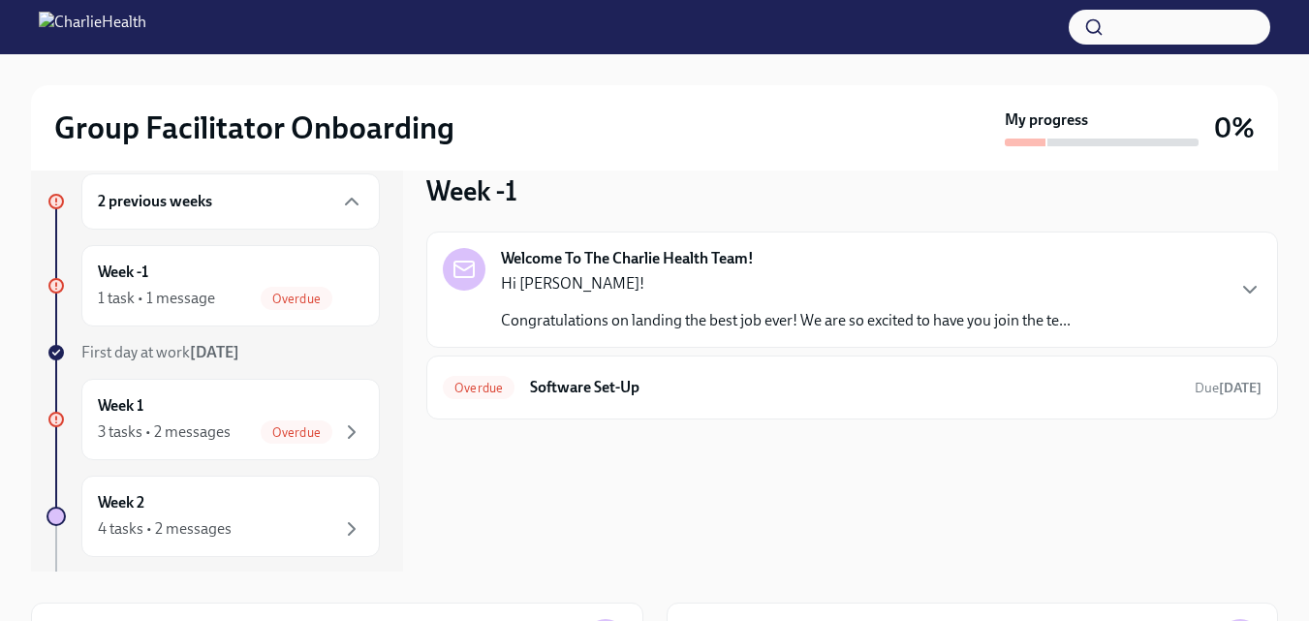
scroll to position [0, 0]
